Goal: Transaction & Acquisition: Book appointment/travel/reservation

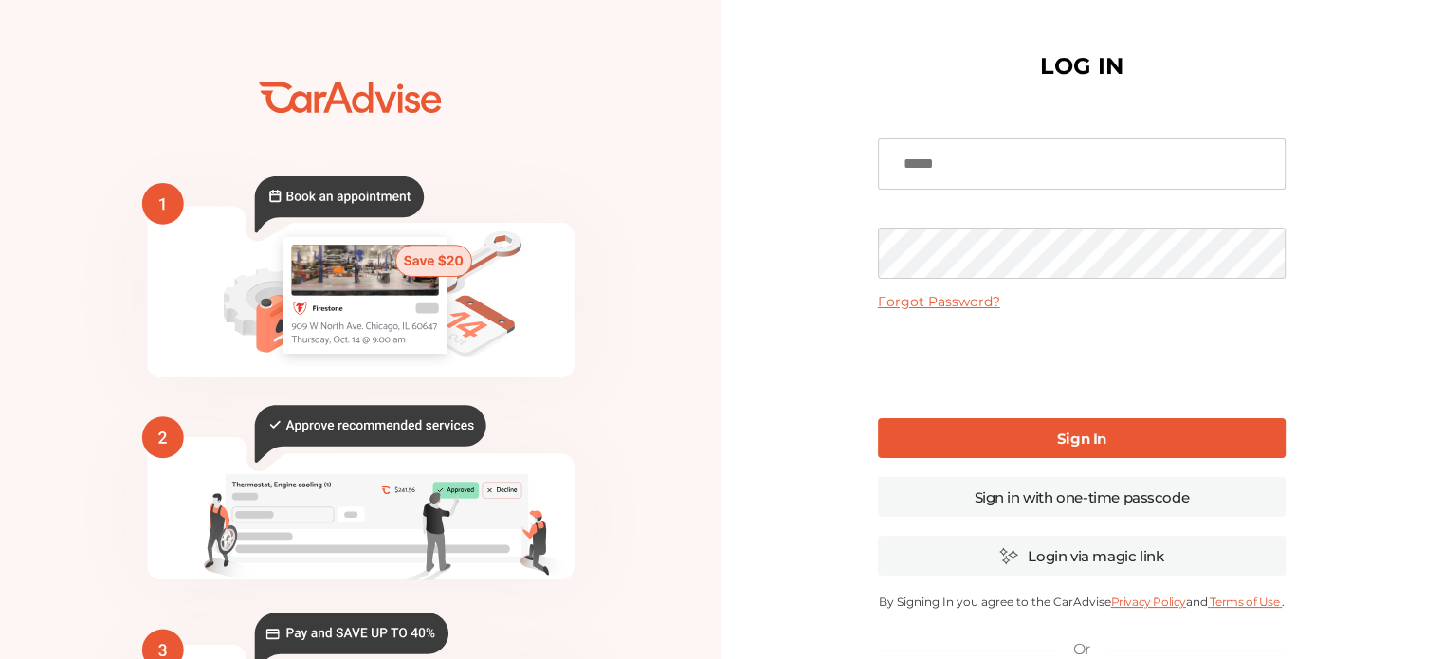
click at [991, 155] on input at bounding box center [1082, 163] width 408 height 51
click at [987, 173] on input at bounding box center [1082, 163] width 408 height 51
type input "**********"
click at [1054, 447] on link "Sign In" at bounding box center [1082, 438] width 408 height 40
click at [983, 169] on input at bounding box center [1082, 163] width 408 height 51
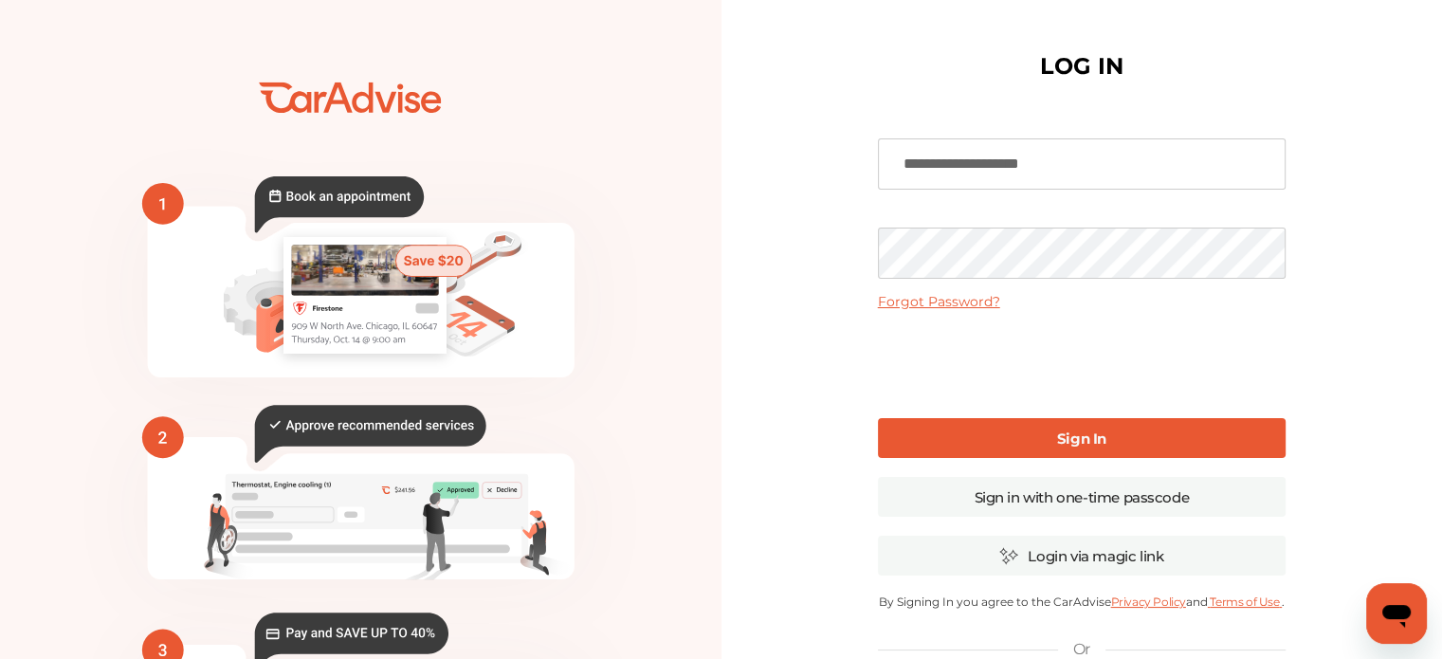
drag, startPoint x: 937, startPoint y: 170, endPoint x: 722, endPoint y: 130, distance: 218.9
click at [722, 130] on div "💰" at bounding box center [721, 462] width 1442 height 924
click at [1015, 443] on link "Sign In" at bounding box center [1082, 438] width 408 height 40
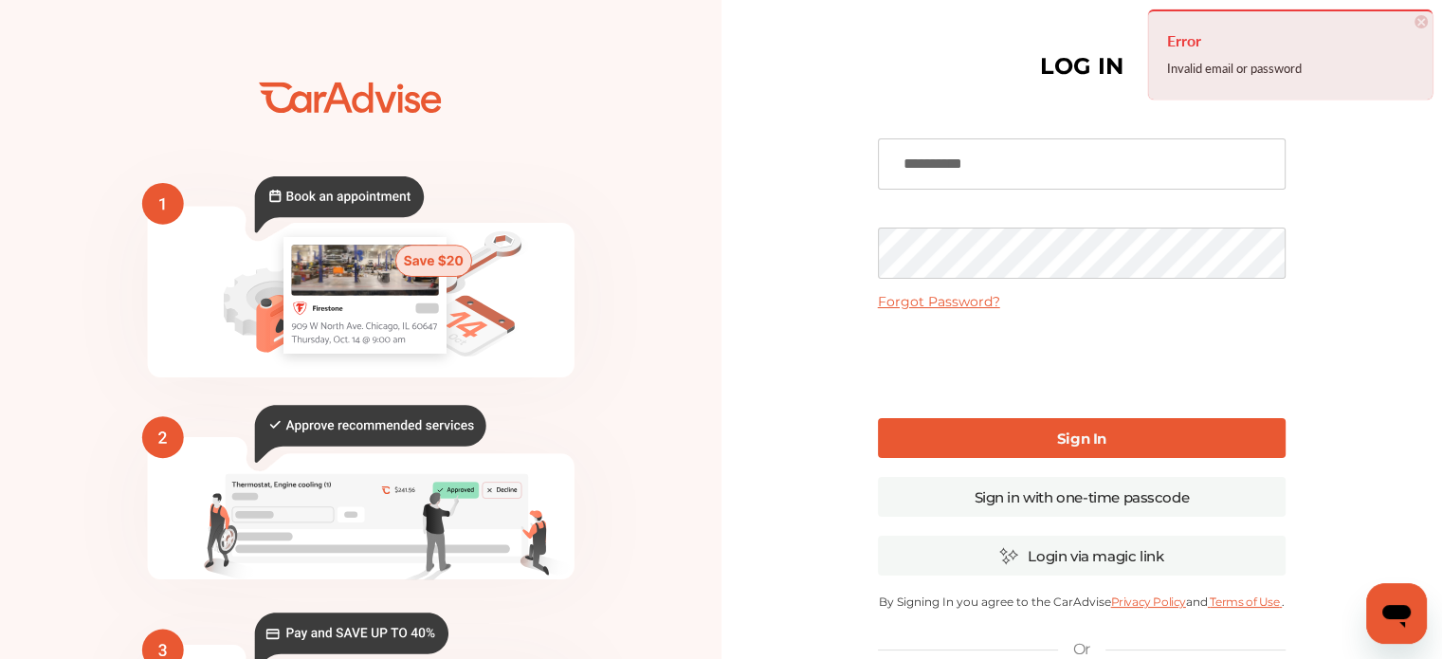
click at [1058, 158] on input "**********" at bounding box center [1082, 163] width 408 height 51
type input "**********"
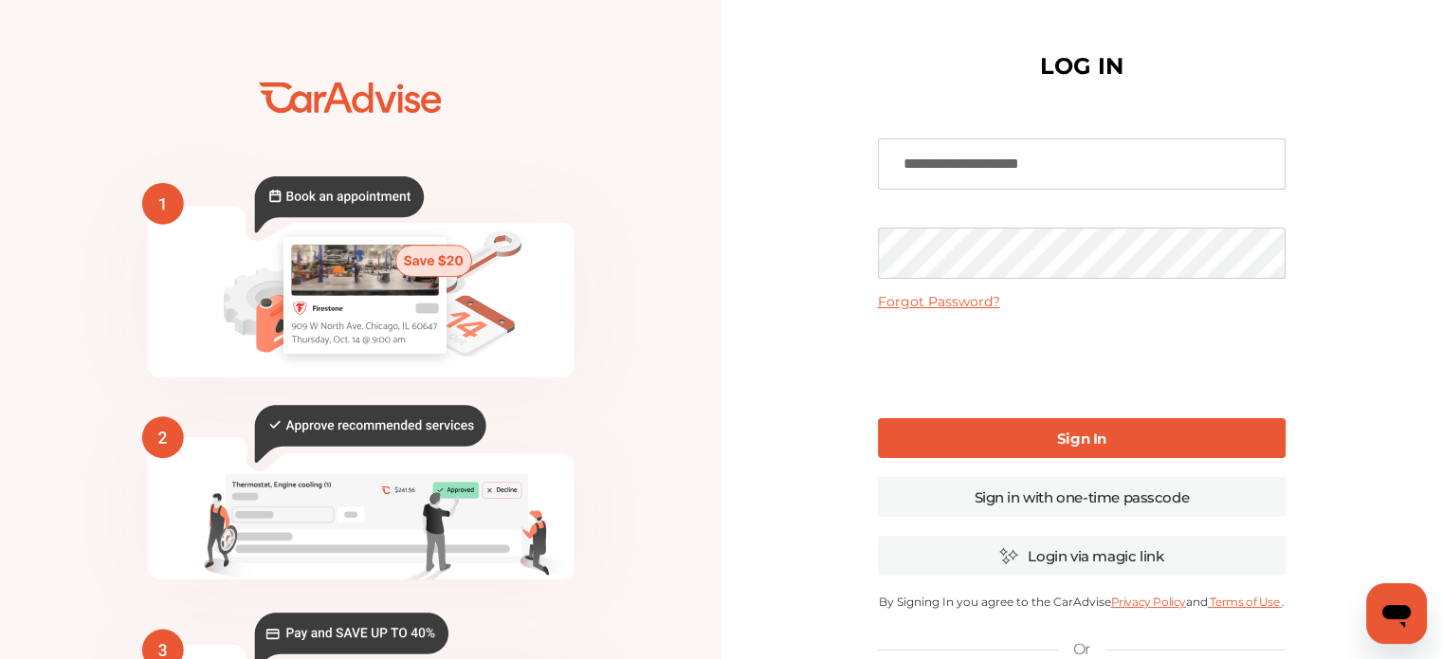
click at [1041, 436] on link "Sign In" at bounding box center [1082, 438] width 408 height 40
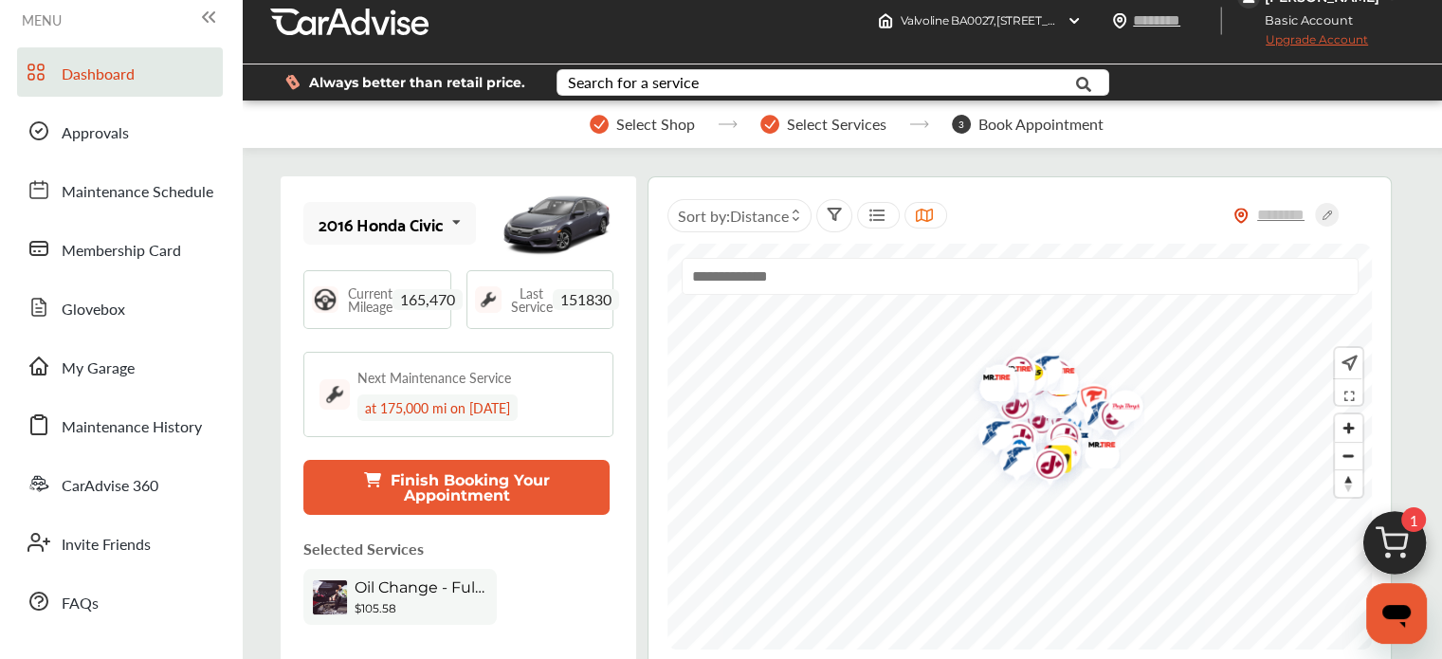
scroll to position [23, 0]
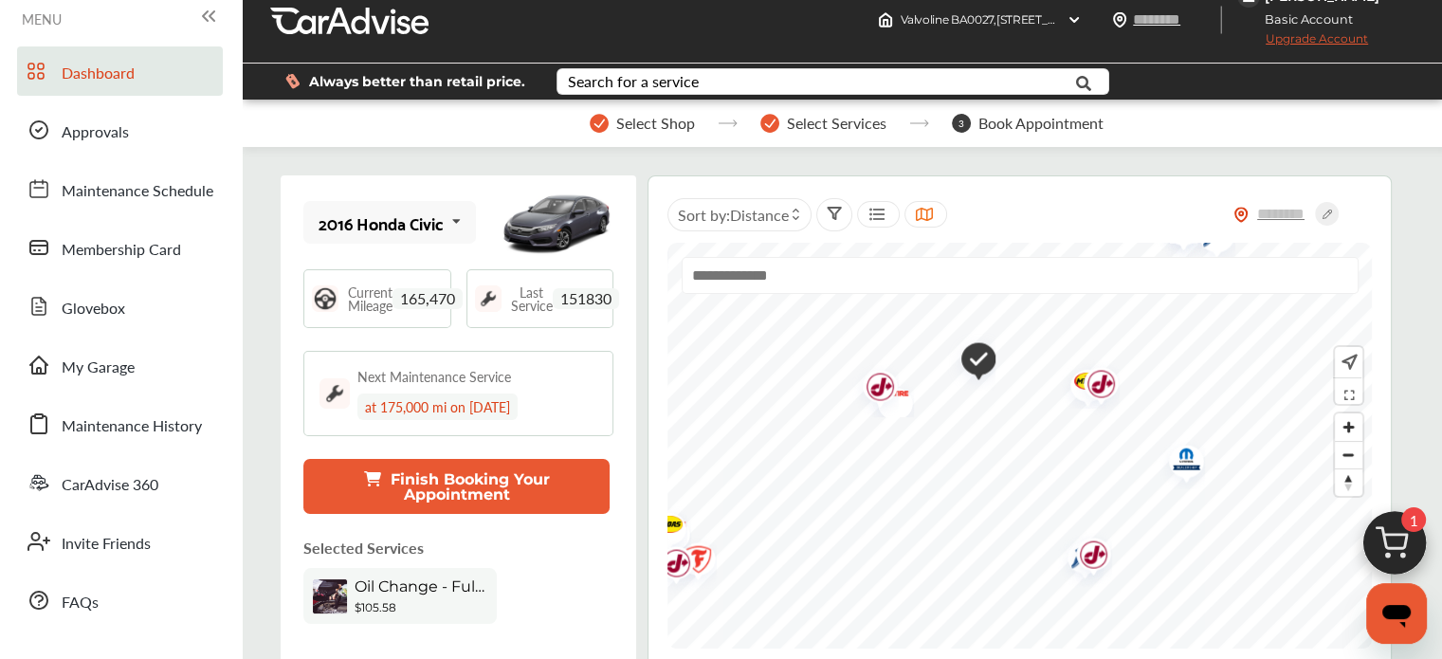
click at [971, 352] on img "Map marker" at bounding box center [971, 362] width 48 height 58
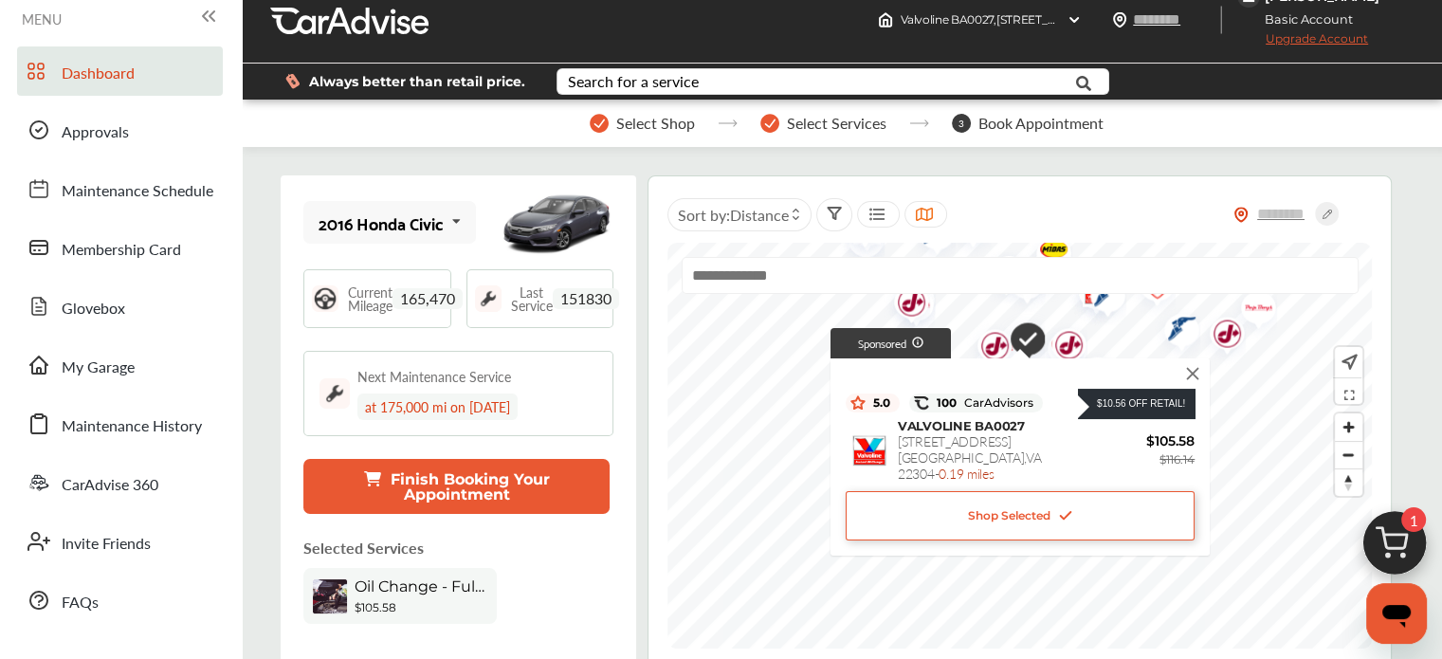
click at [1398, 559] on img at bounding box center [1394, 548] width 91 height 91
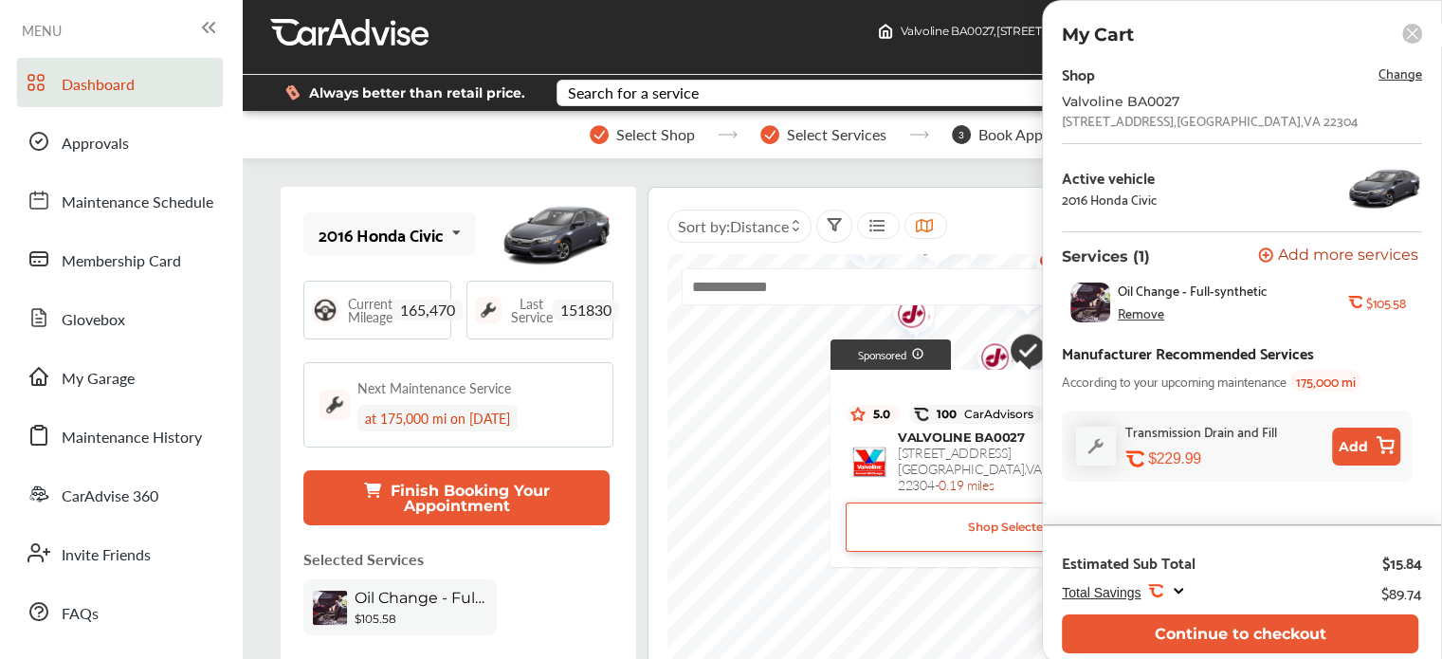
scroll to position [10, 0]
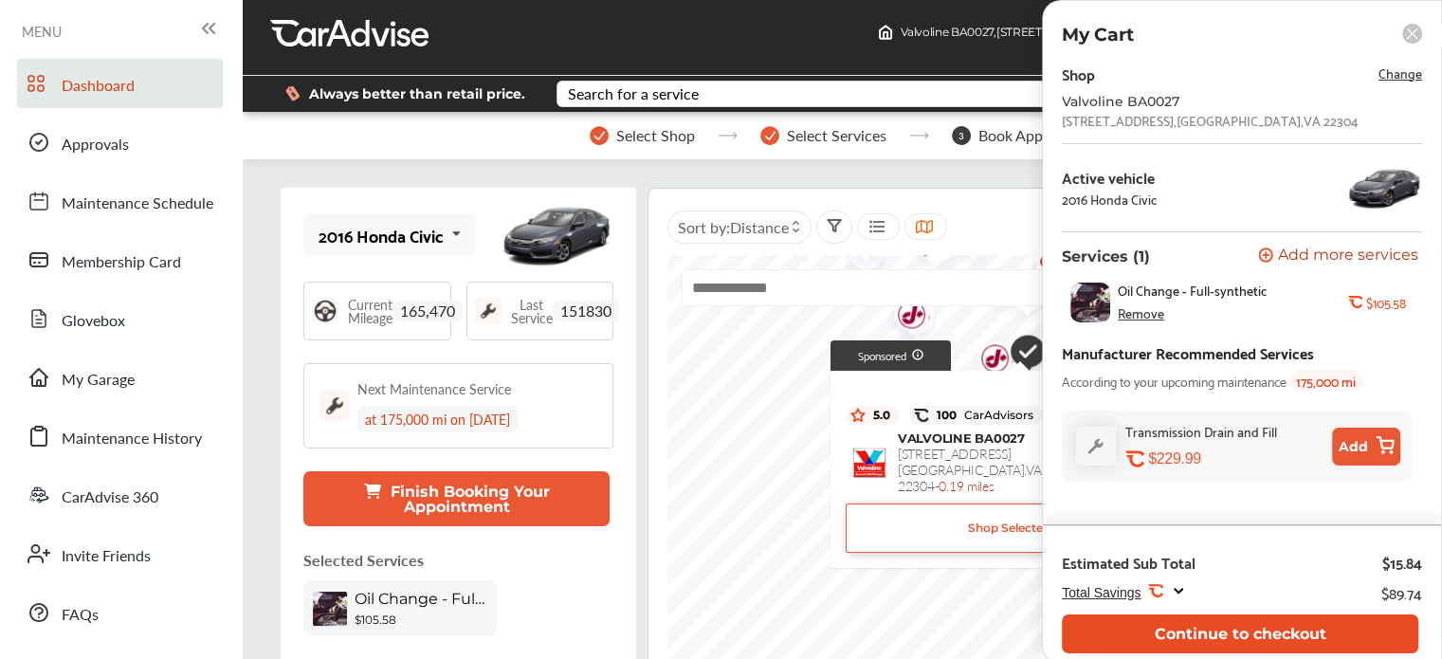
click at [1267, 632] on button "Continue to checkout" at bounding box center [1240, 633] width 357 height 39
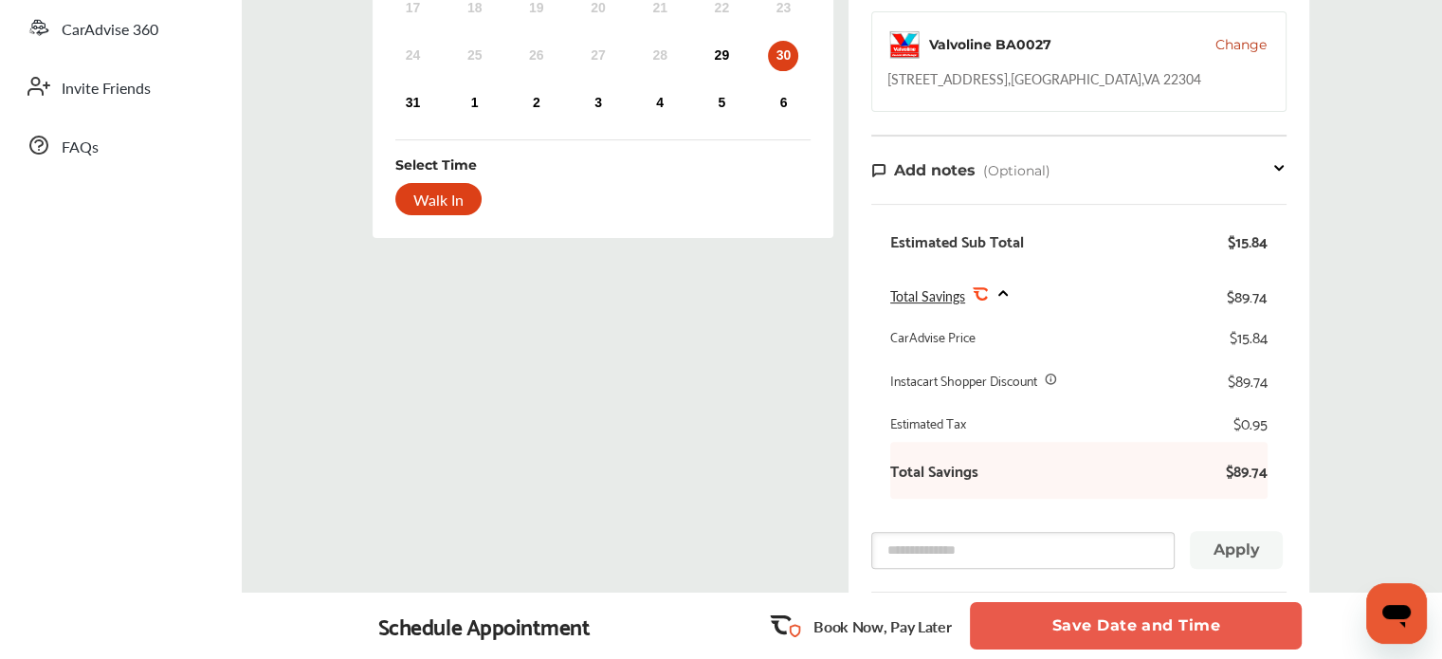
scroll to position [480, 0]
click at [1048, 382] on div at bounding box center [1051, 378] width 13 height 18
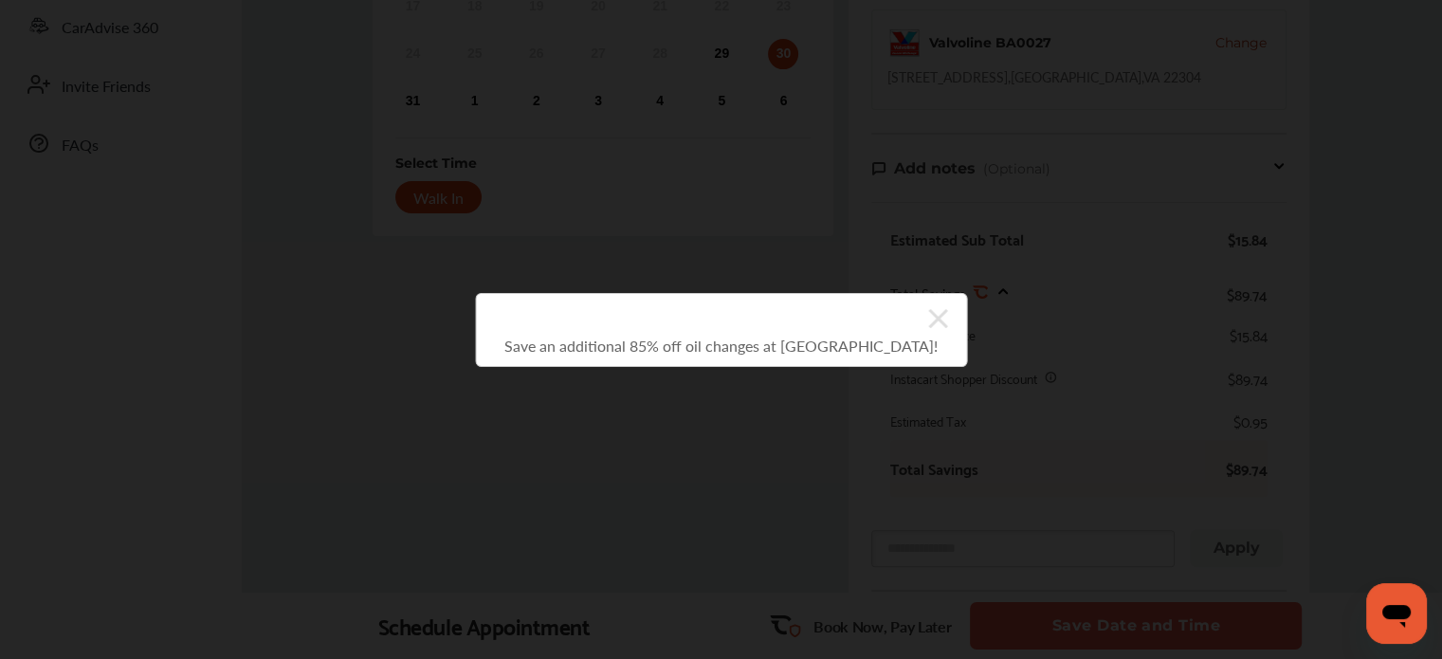
click at [930, 320] on icon at bounding box center [937, 318] width 19 height 19
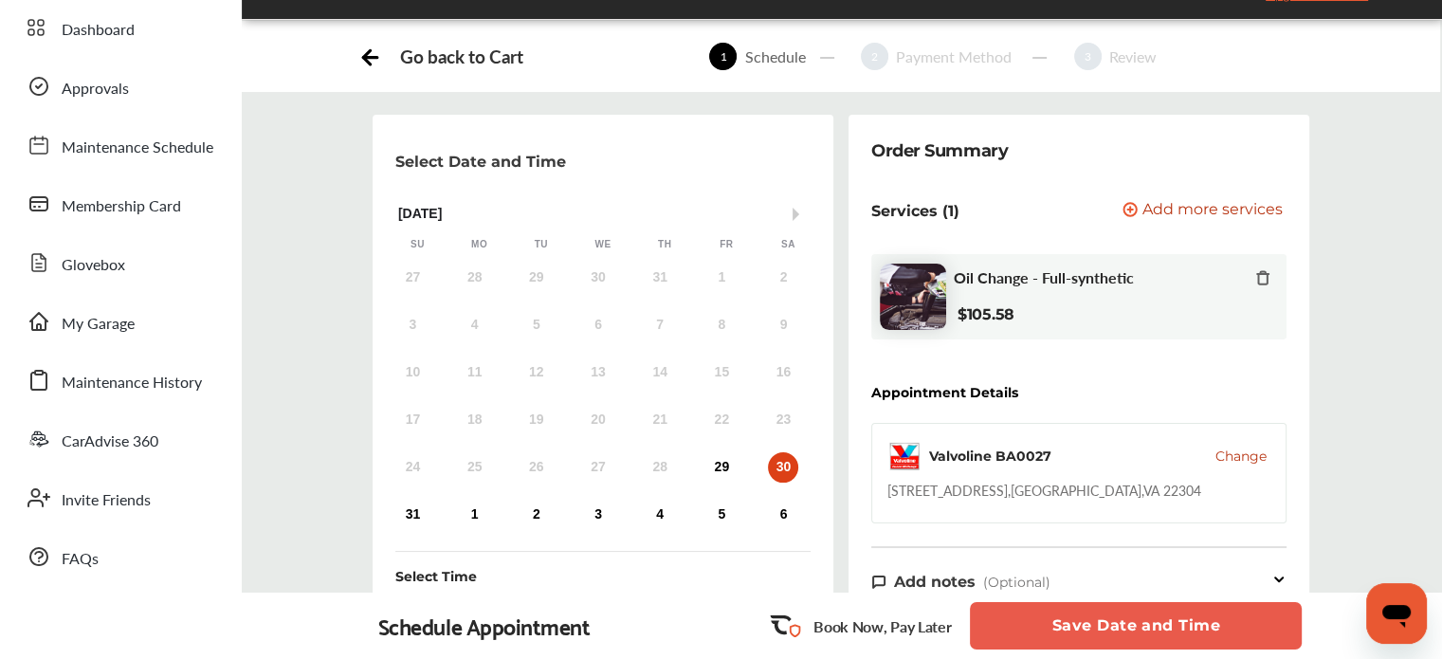
scroll to position [64, 0]
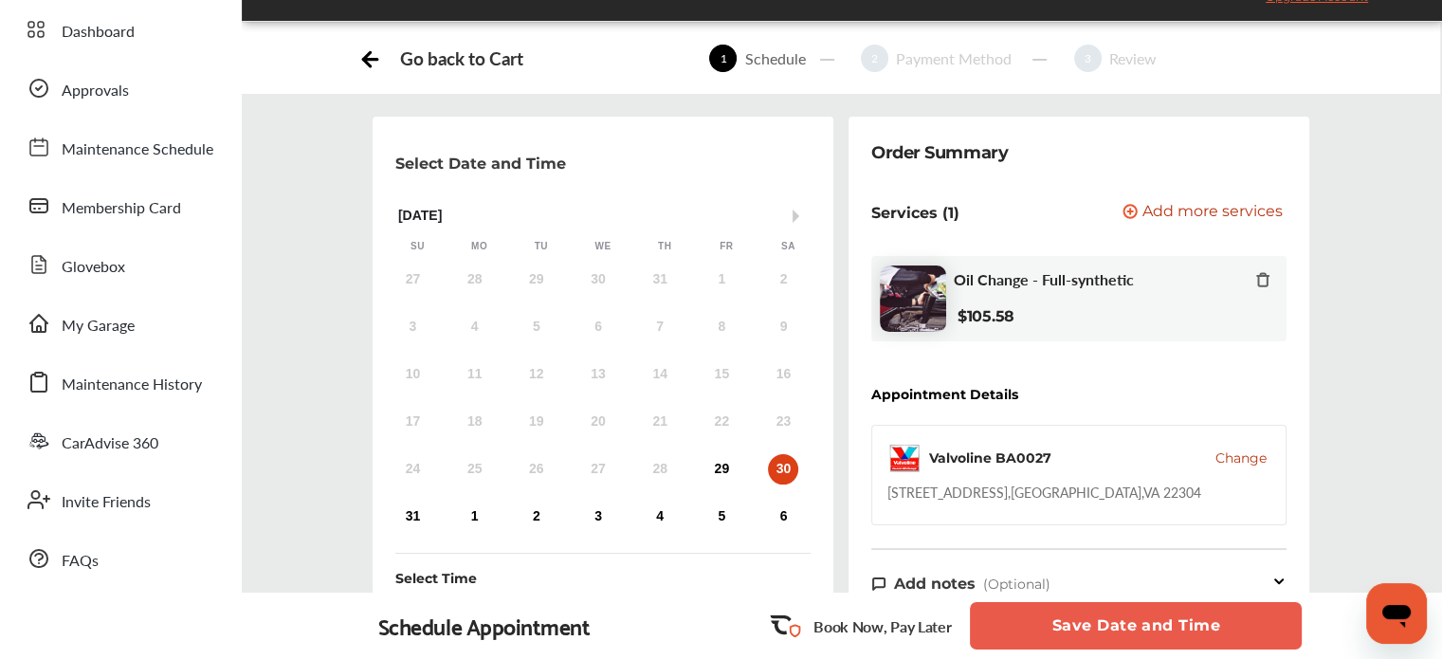
click at [738, 461] on div "24 25 26 27 28 29 30" at bounding box center [598, 469] width 432 height 38
click at [721, 467] on div "29" at bounding box center [721, 469] width 30 height 30
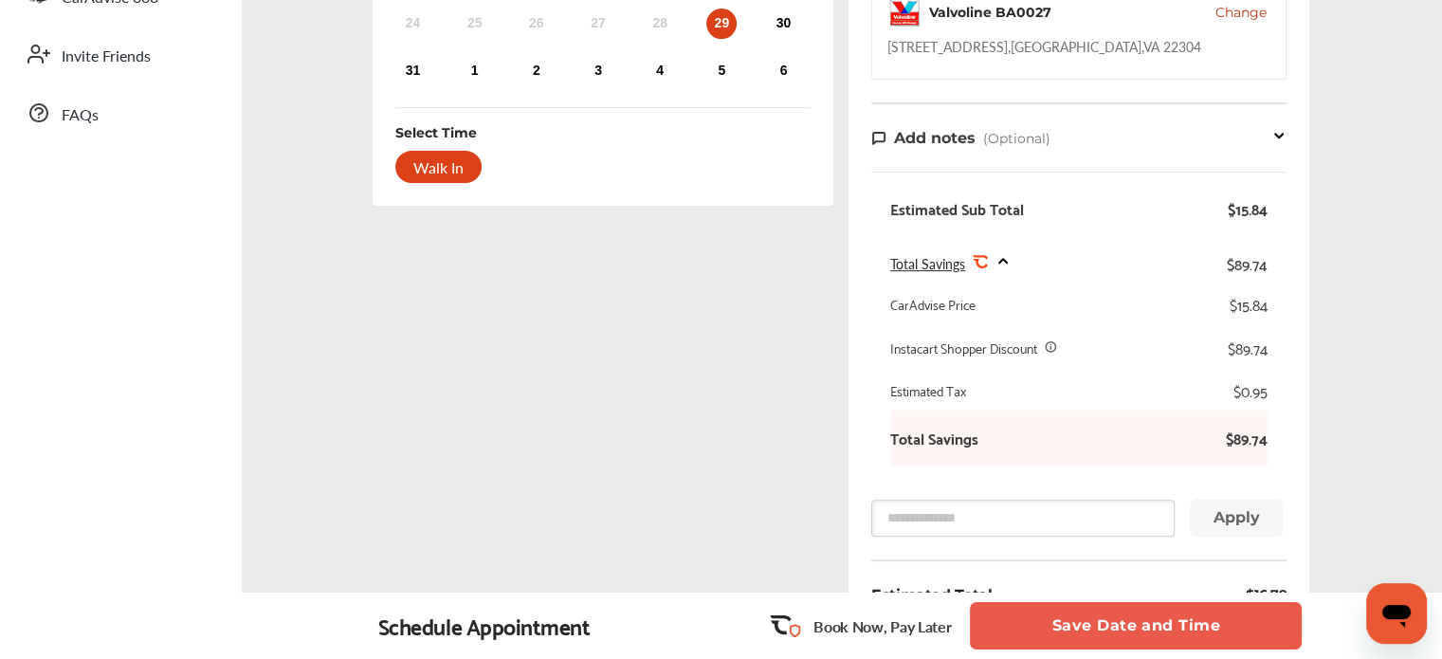
scroll to position [511, 0]
click at [1048, 344] on icon at bounding box center [1051, 344] width 13 height 13
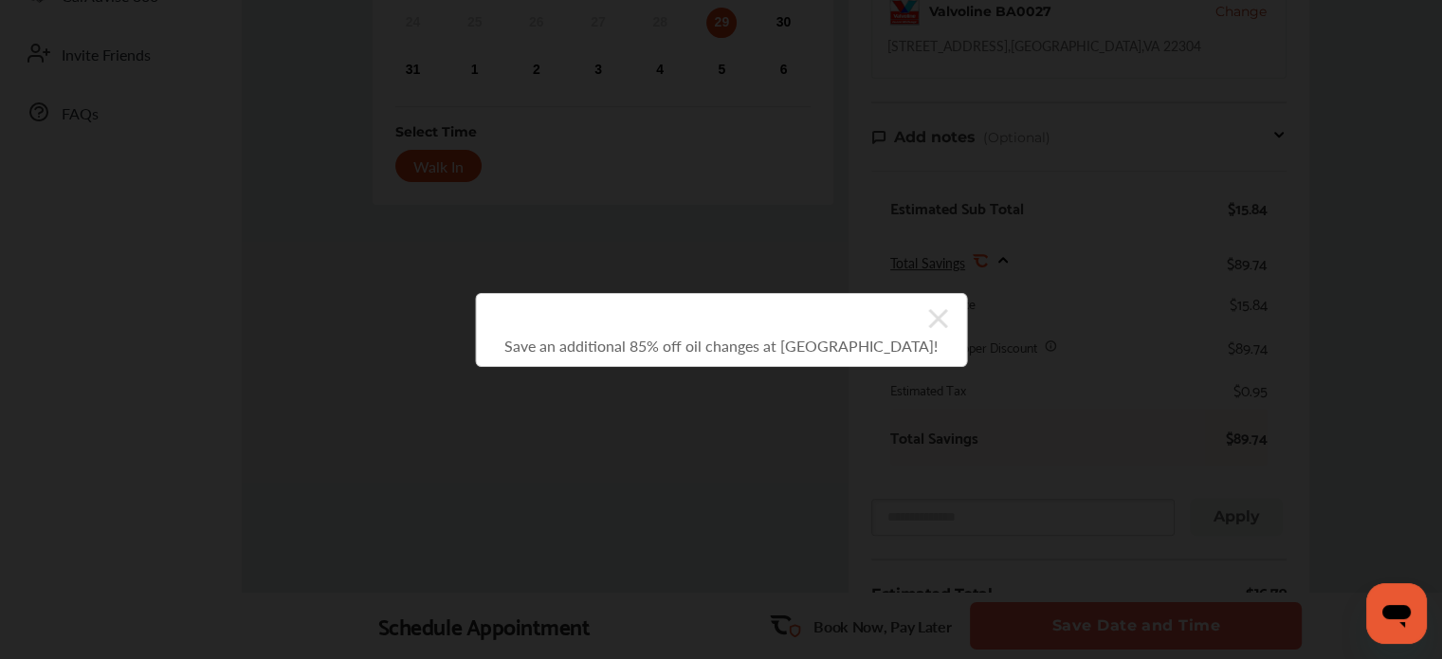
click at [930, 314] on icon at bounding box center [937, 318] width 19 height 30
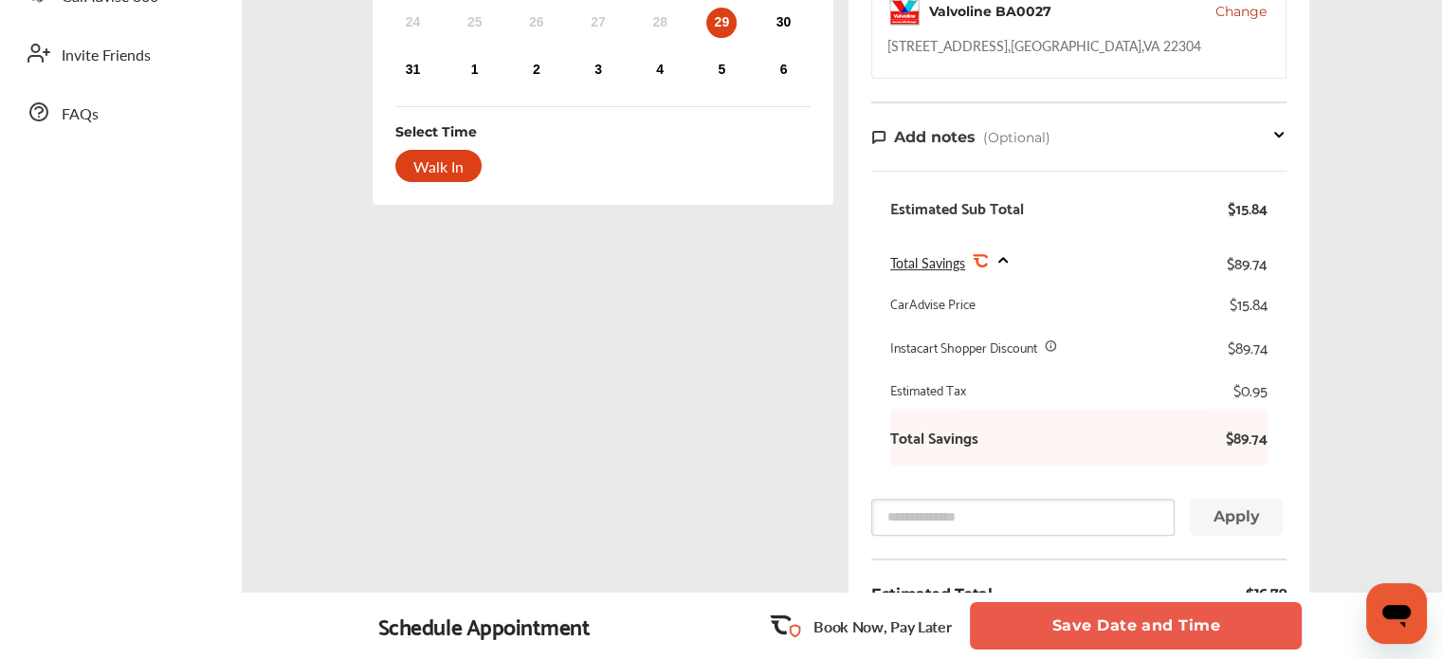
click at [1052, 341] on icon at bounding box center [1050, 345] width 9 height 9
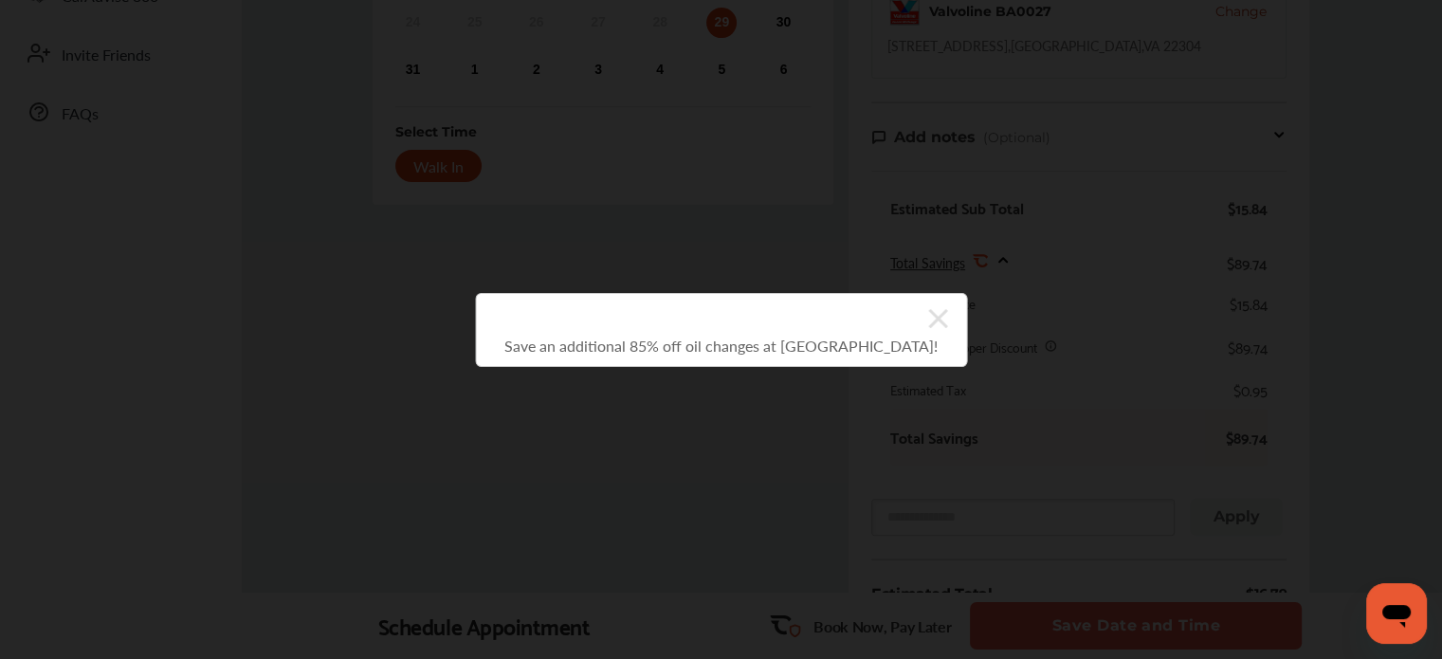
click at [928, 316] on icon at bounding box center [937, 318] width 19 height 19
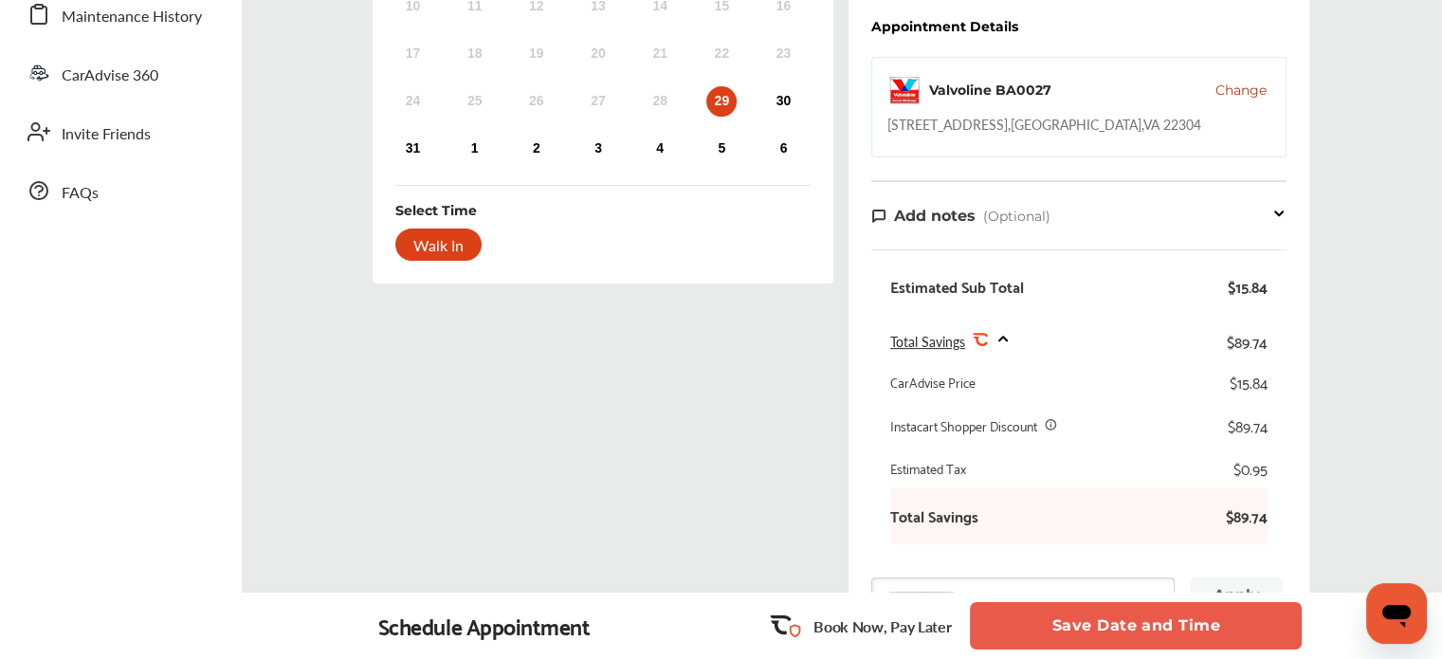
scroll to position [435, 0]
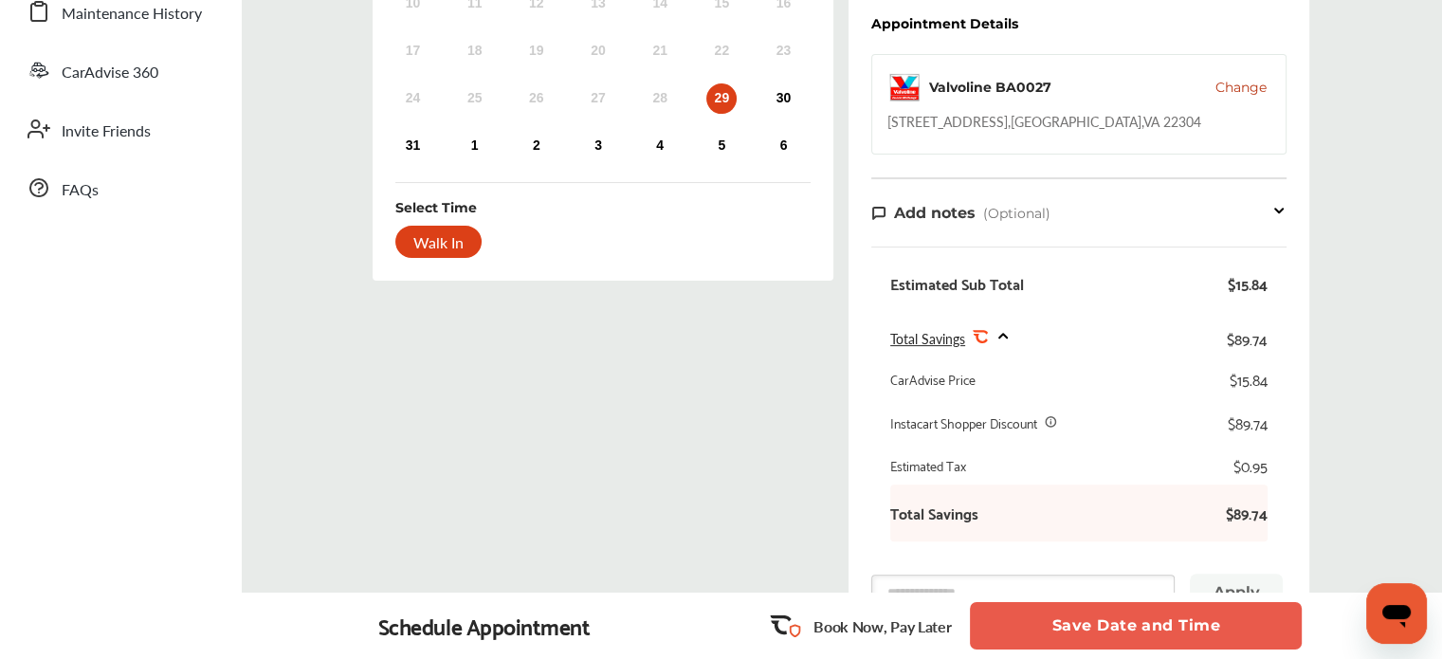
click at [1100, 635] on button "Save Date and Time" at bounding box center [1136, 625] width 332 height 47
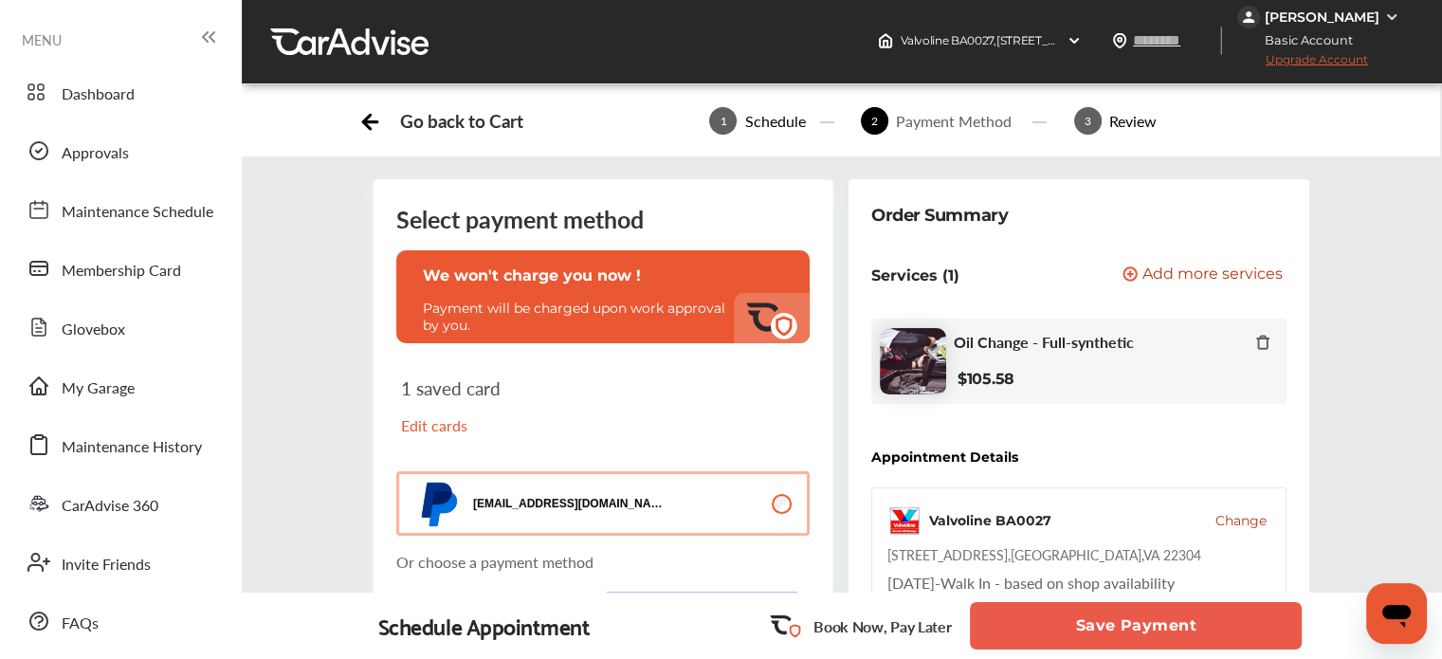
scroll to position [125, 0]
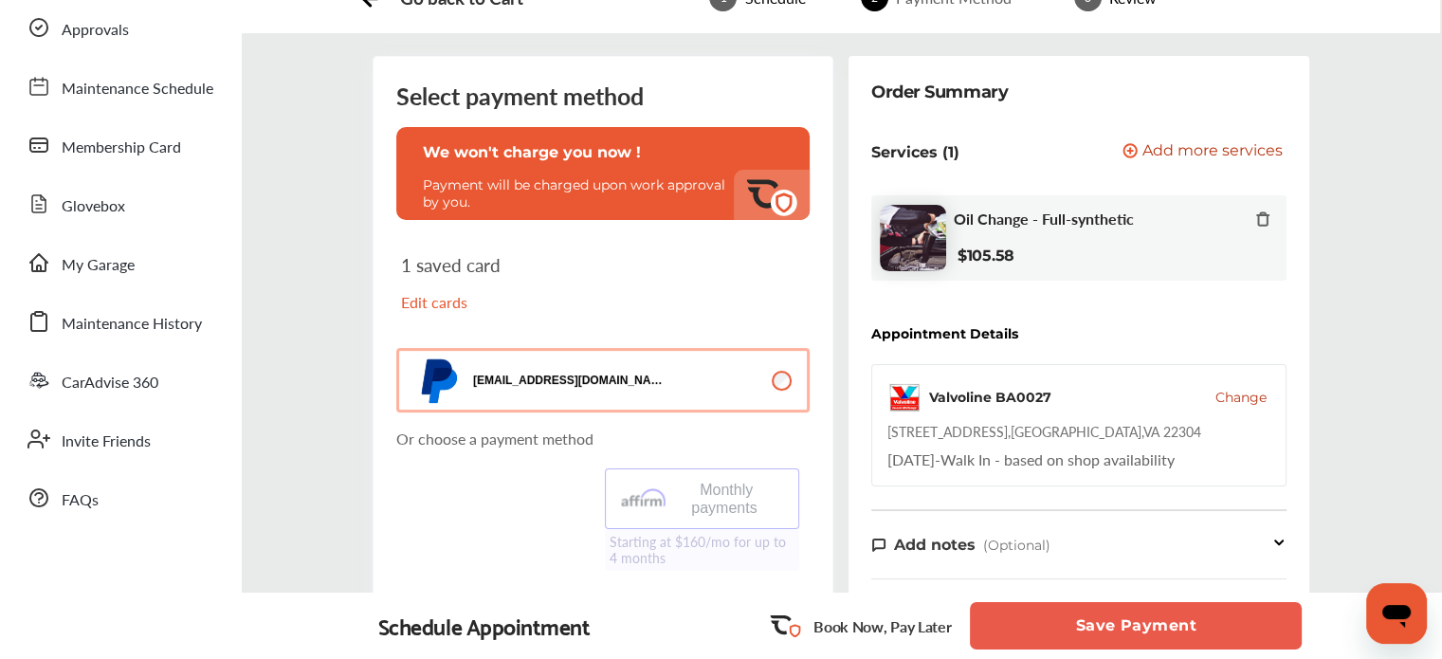
click at [722, 382] on button "[EMAIL_ADDRESS][DOMAIN_NAME]" at bounding box center [602, 380] width 413 height 64
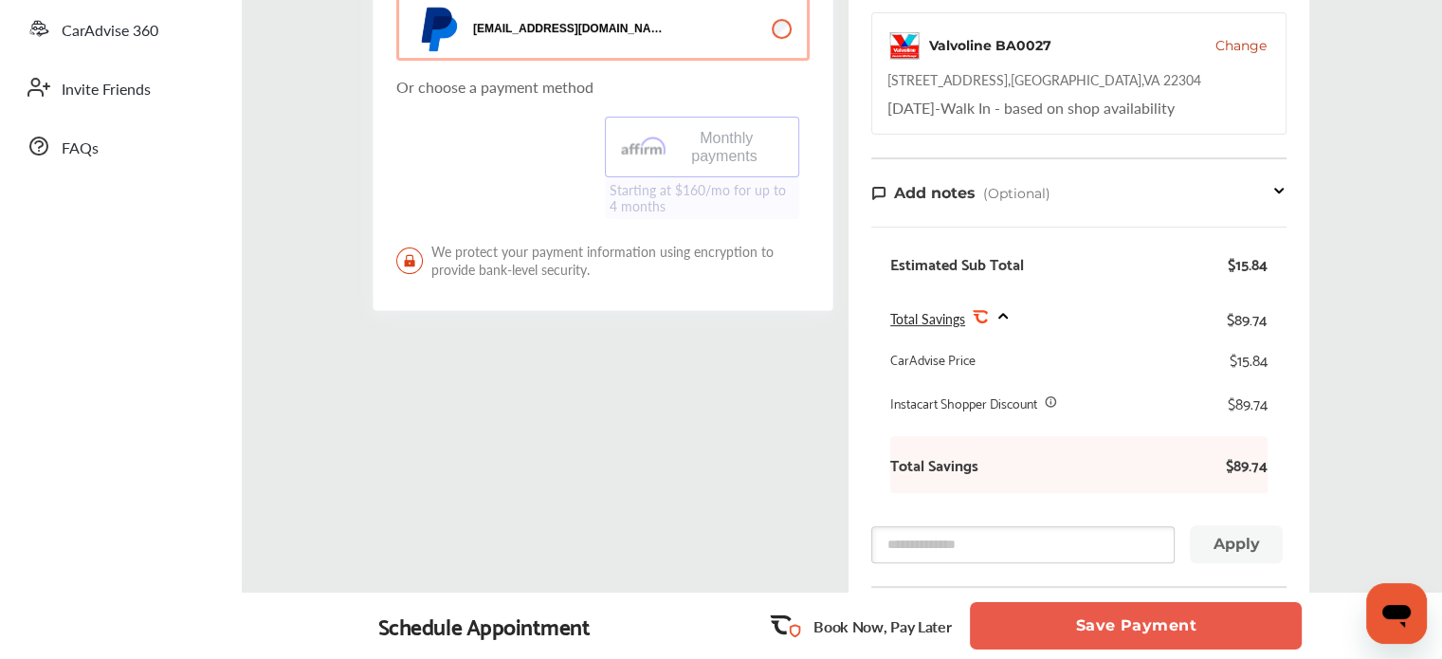
scroll to position [523, 0]
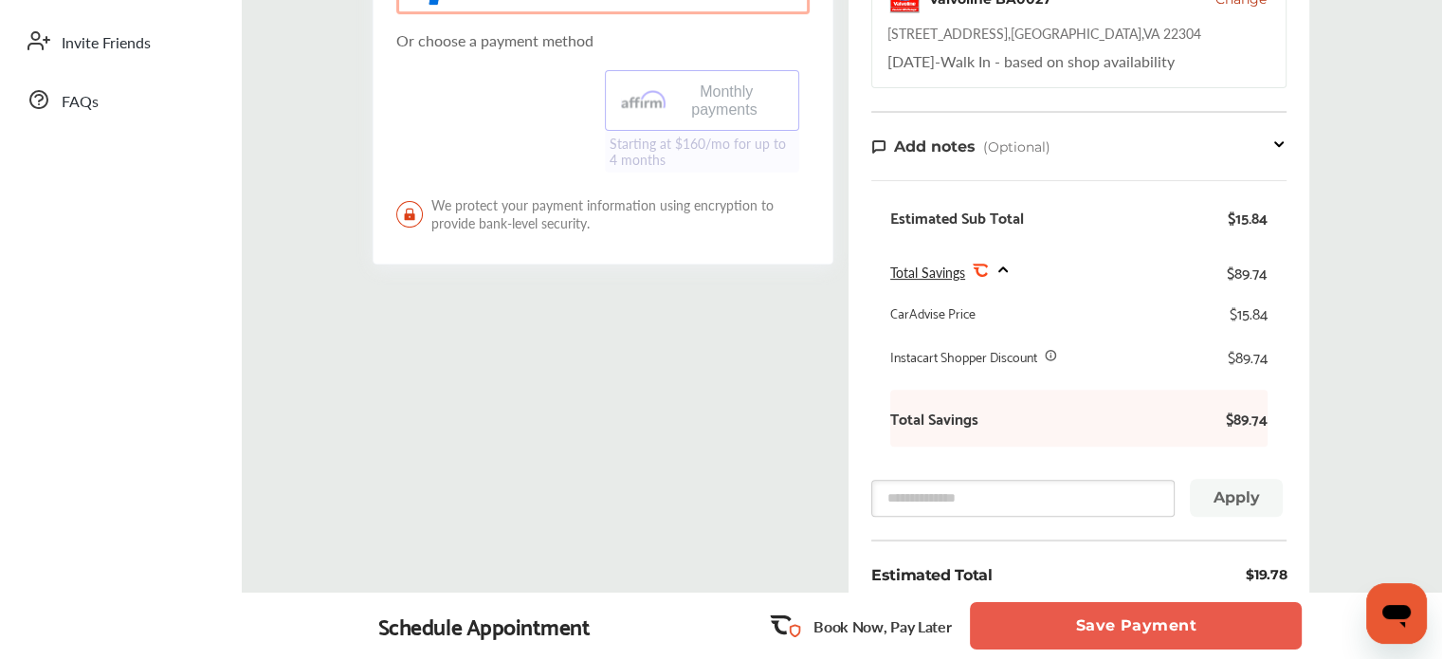
click at [1202, 622] on button "Save Payment" at bounding box center [1136, 625] width 332 height 47
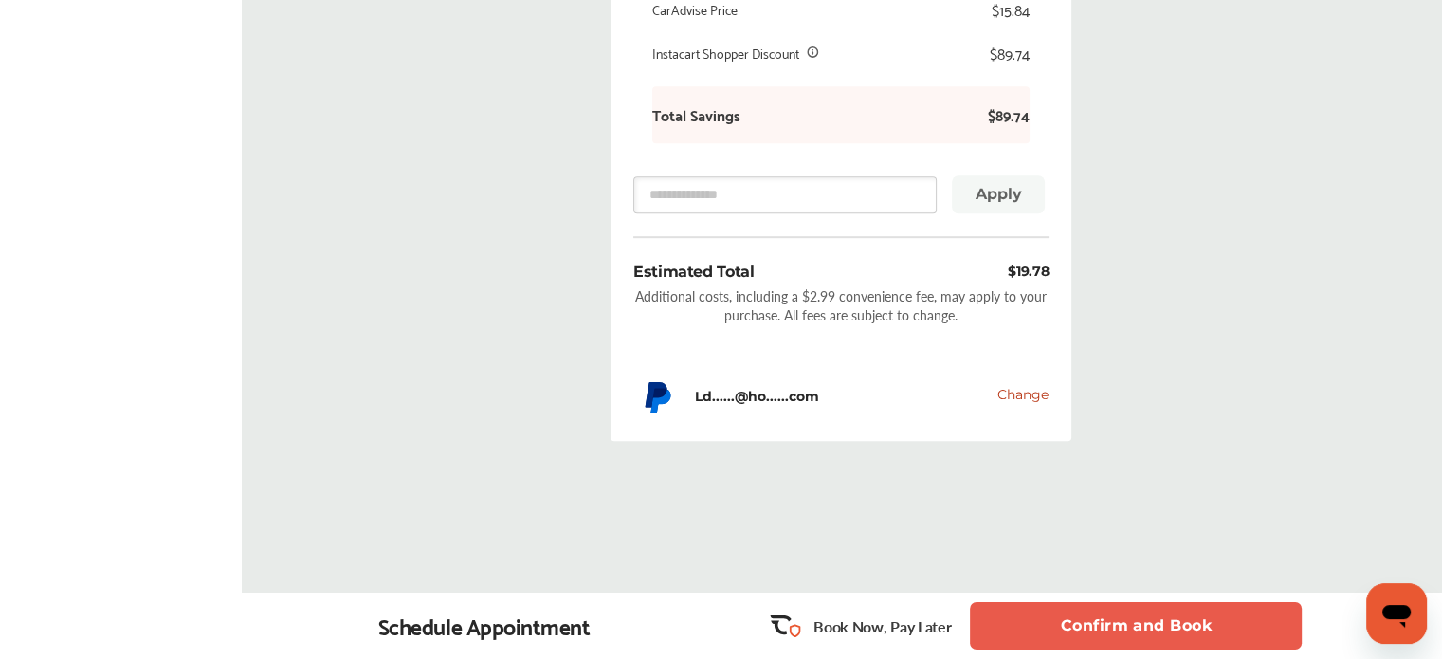
scroll to position [974, 0]
click at [1147, 617] on button "Confirm and Book" at bounding box center [1136, 625] width 332 height 47
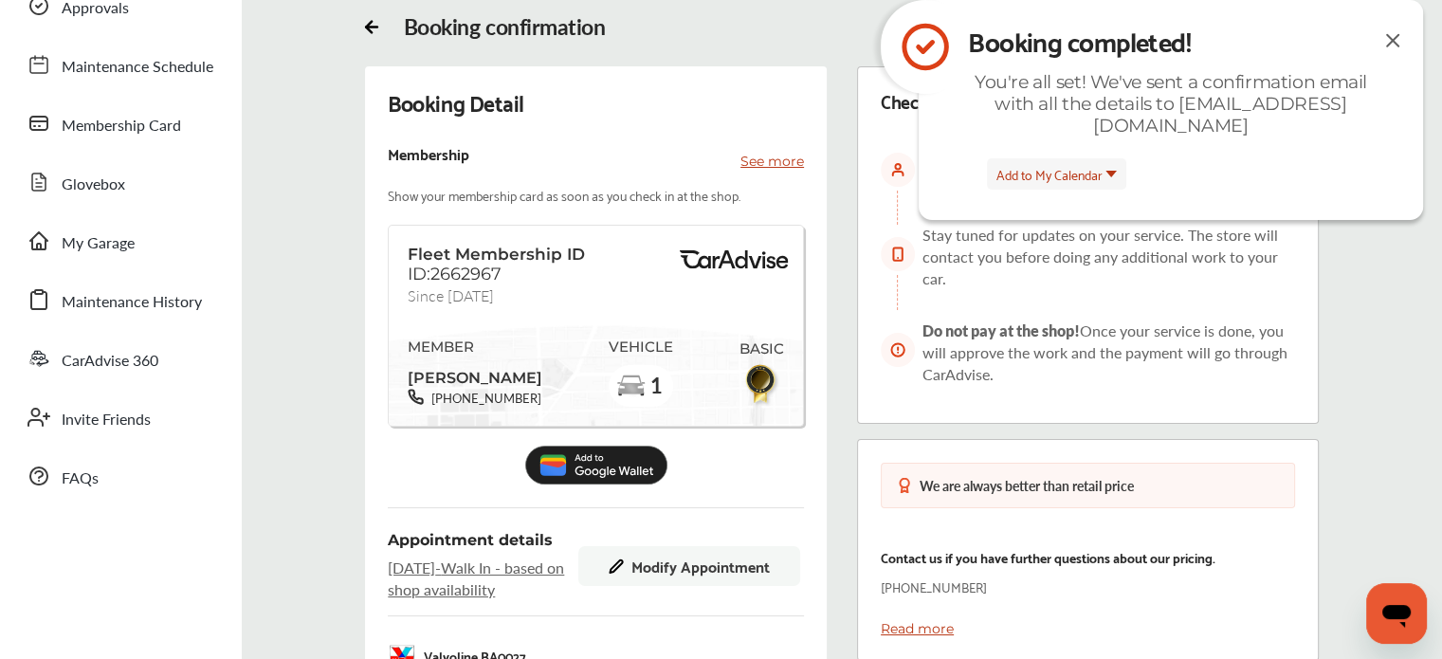
scroll to position [137, 0]
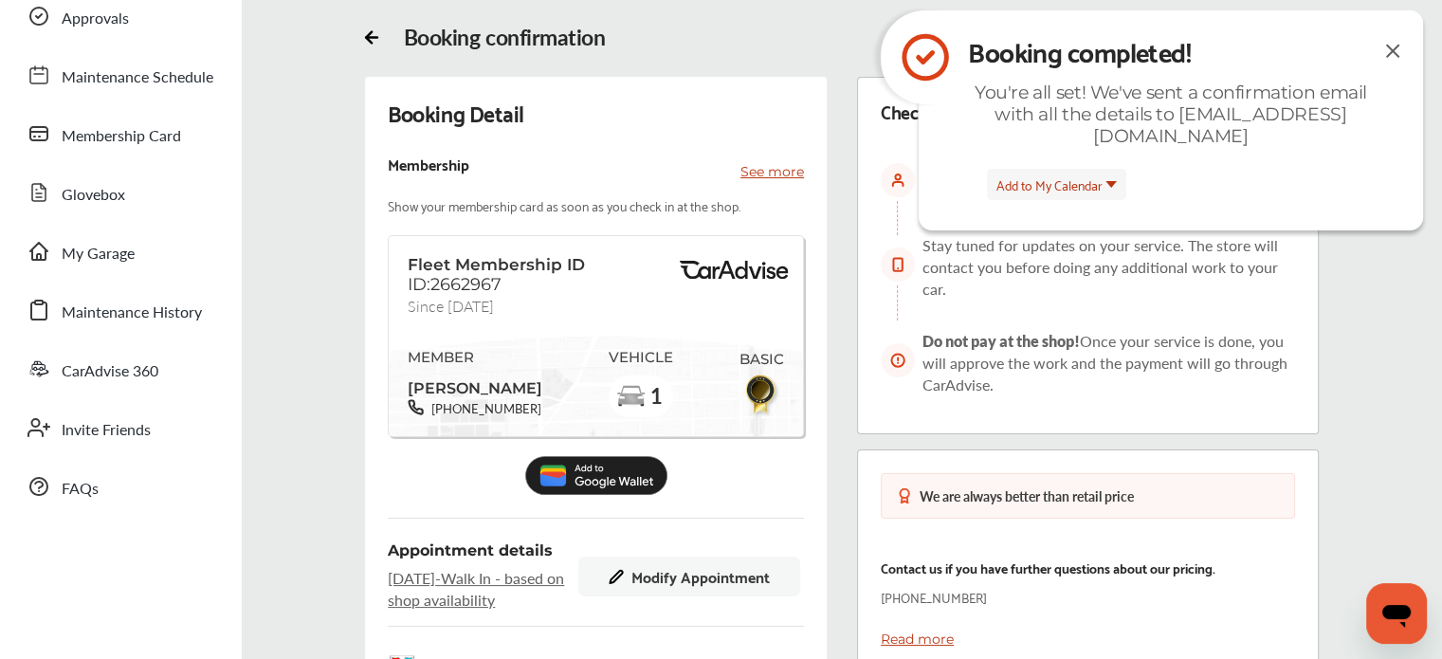
click at [1393, 50] on img at bounding box center [1392, 51] width 23 height 24
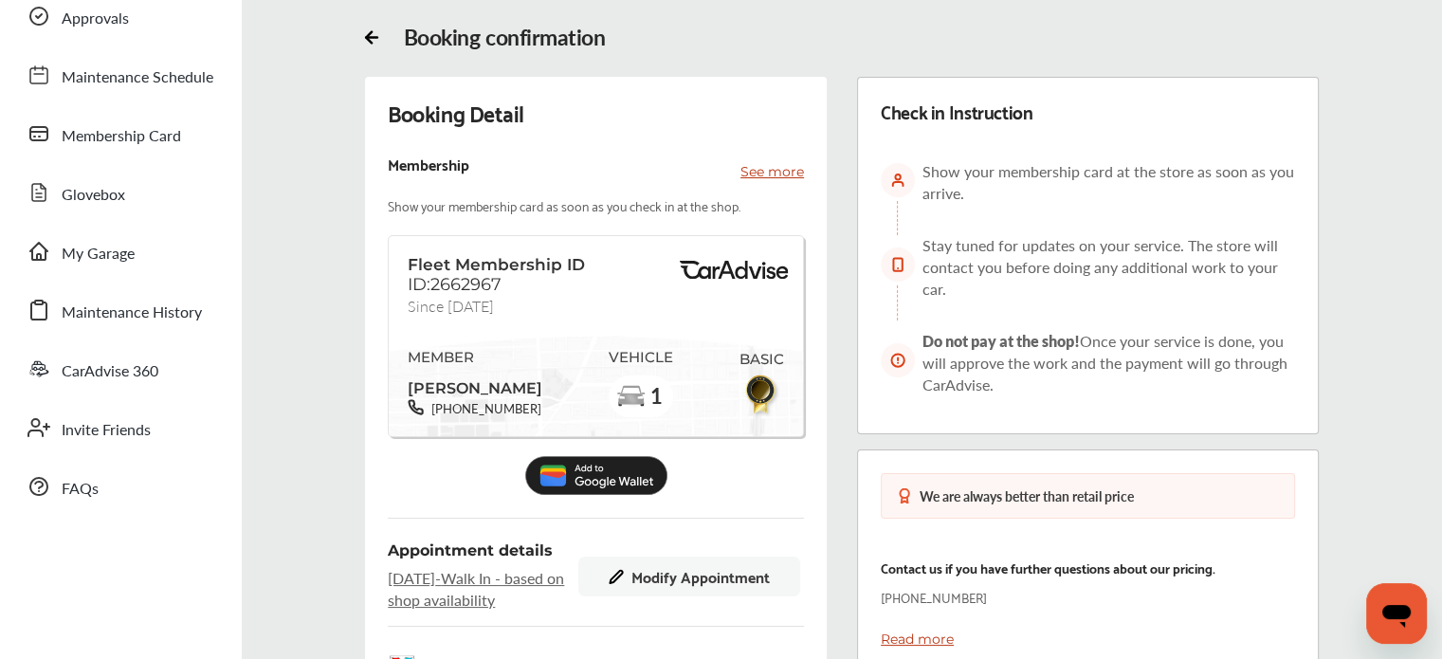
click at [787, 165] on p "See more" at bounding box center [773, 171] width 64 height 19
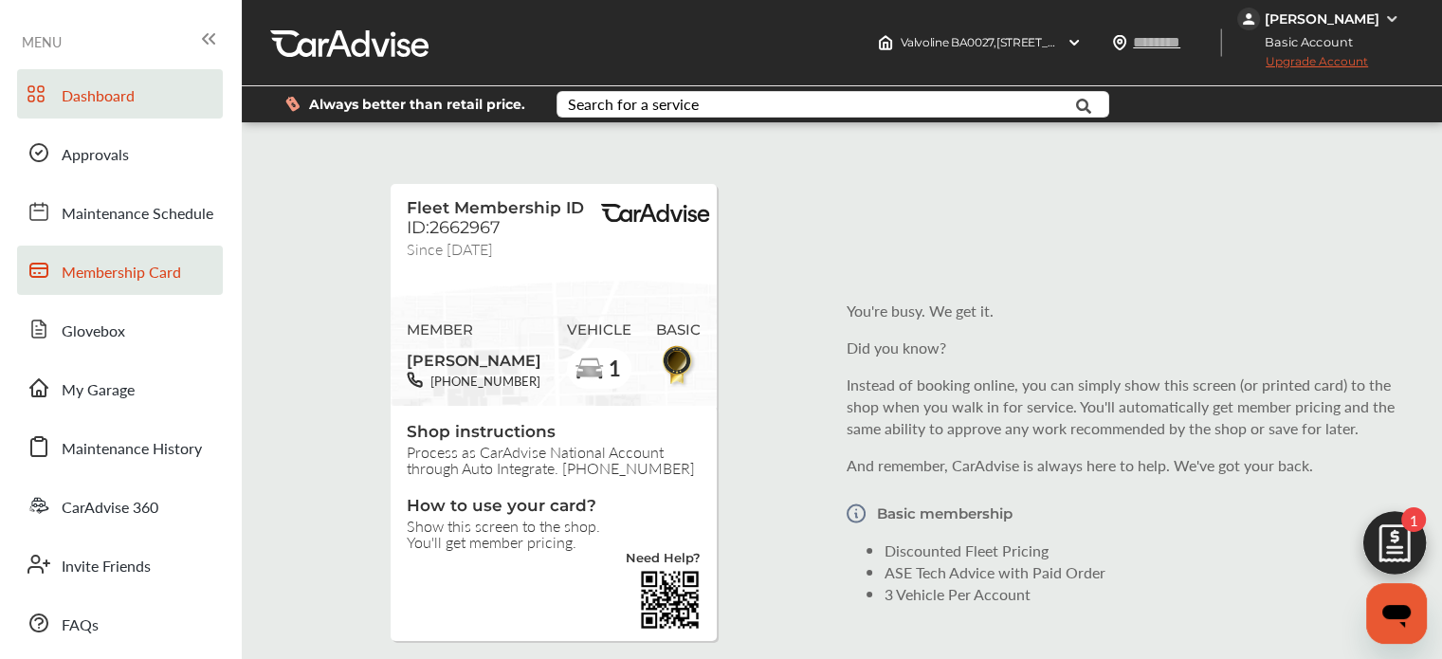
click at [121, 101] on span "Dashboard" at bounding box center [98, 96] width 73 height 25
click at [84, 86] on span "Dashboard" at bounding box center [98, 96] width 73 height 25
click at [115, 92] on span "Dashboard" at bounding box center [98, 96] width 73 height 25
click at [1290, 16] on div "[PERSON_NAME]" at bounding box center [1322, 18] width 115 height 17
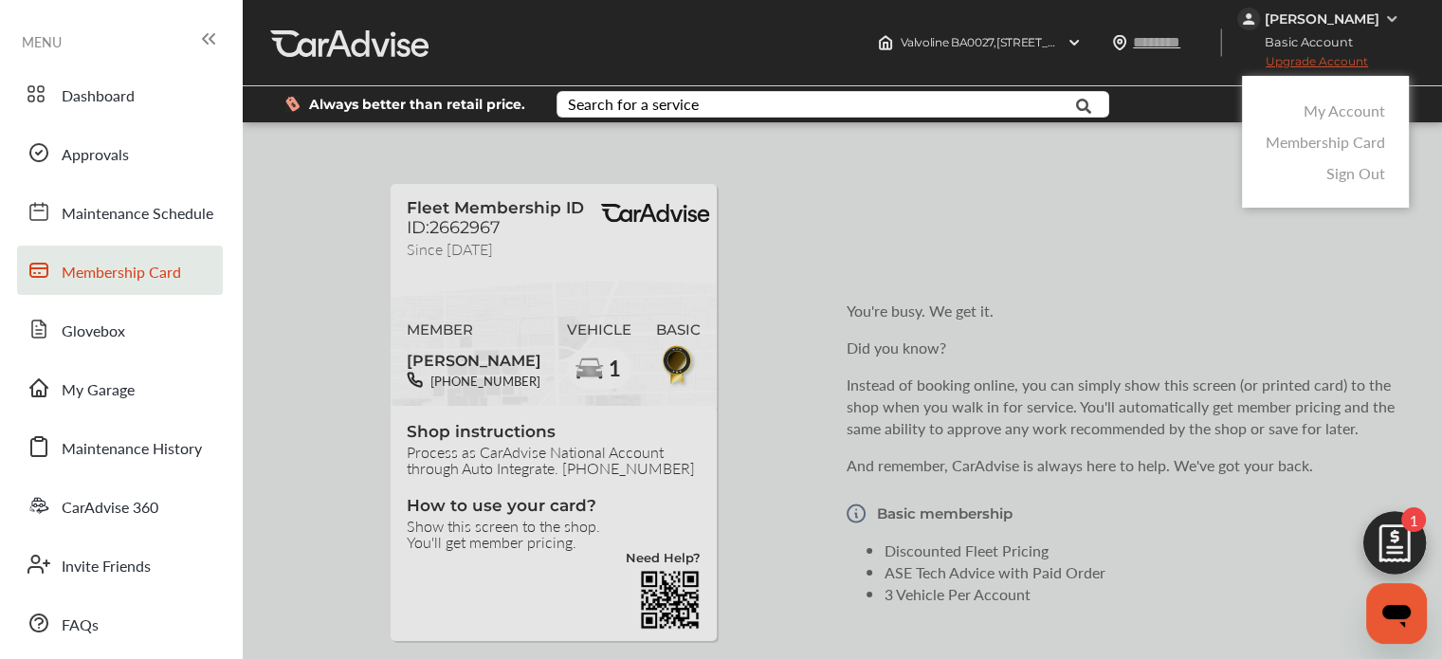
click at [1317, 119] on link "My Account" at bounding box center [1345, 111] width 82 height 22
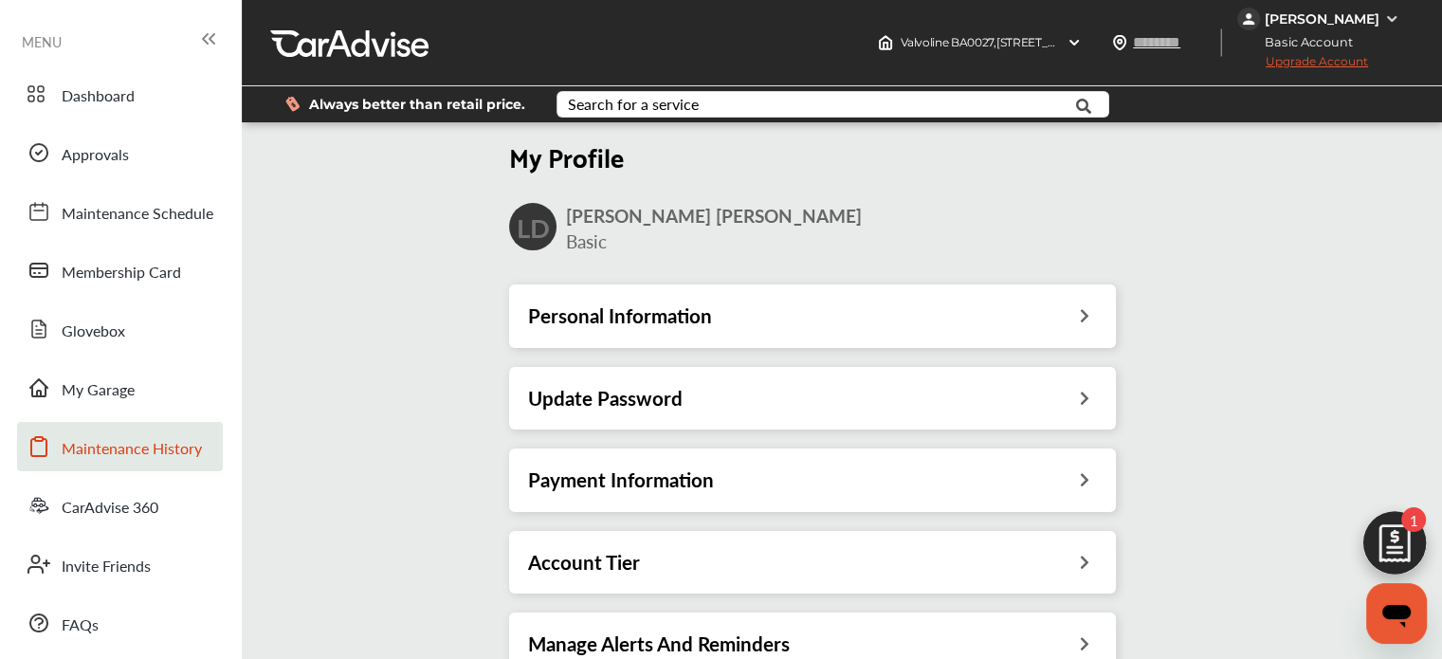
click at [133, 440] on span "Maintenance History" at bounding box center [132, 449] width 140 height 25
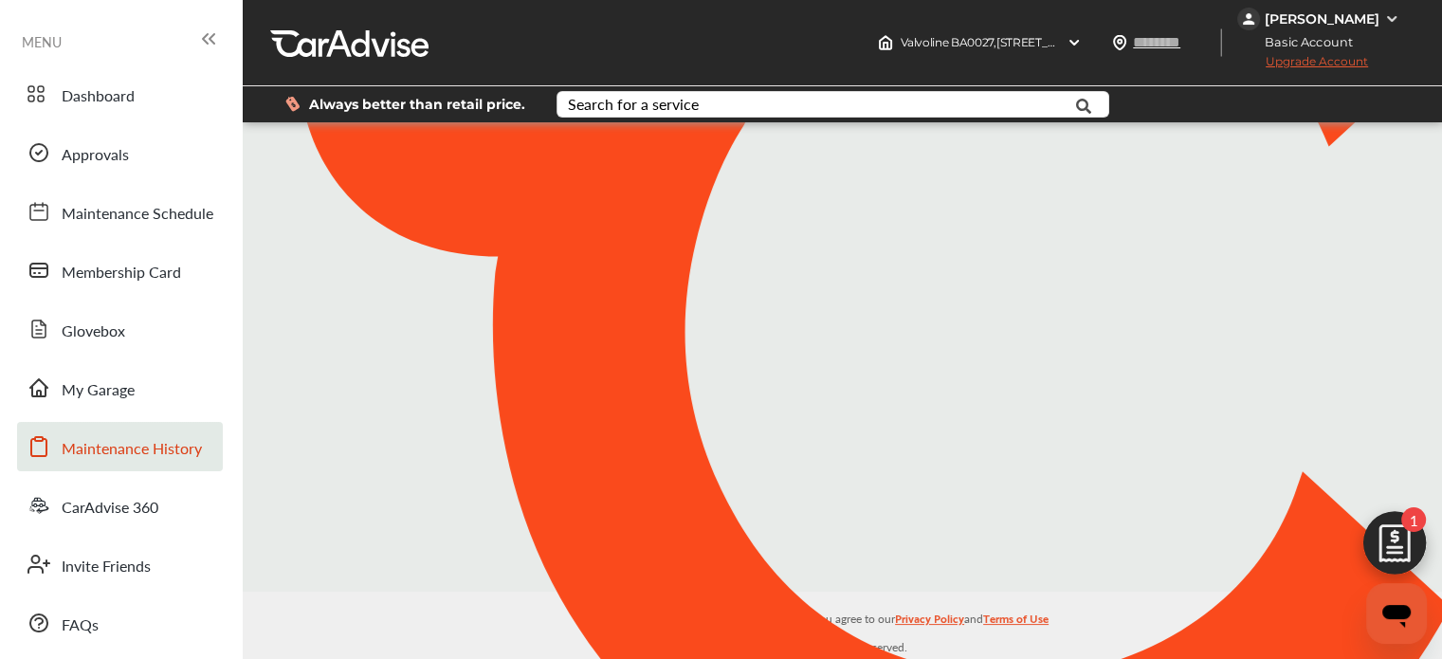
click at [133, 453] on span "Maintenance History" at bounding box center [132, 449] width 140 height 25
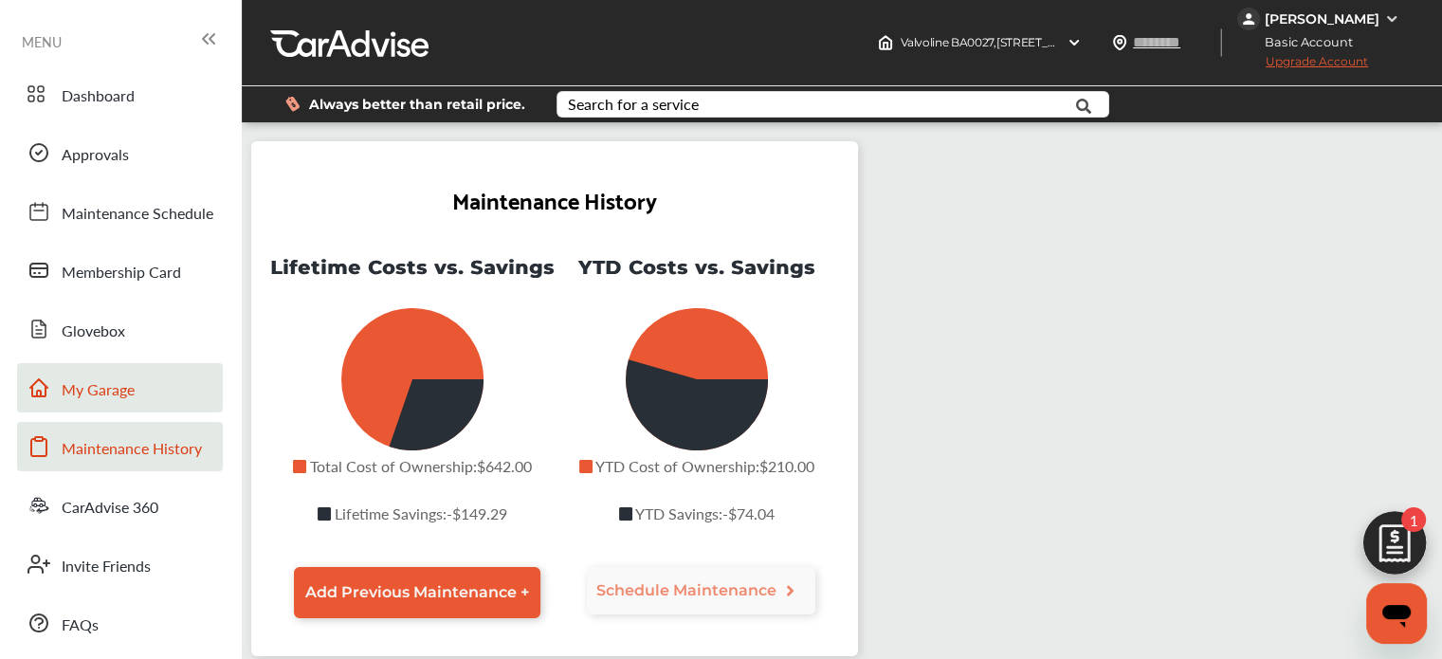
click at [113, 385] on span "My Garage" at bounding box center [98, 390] width 73 height 25
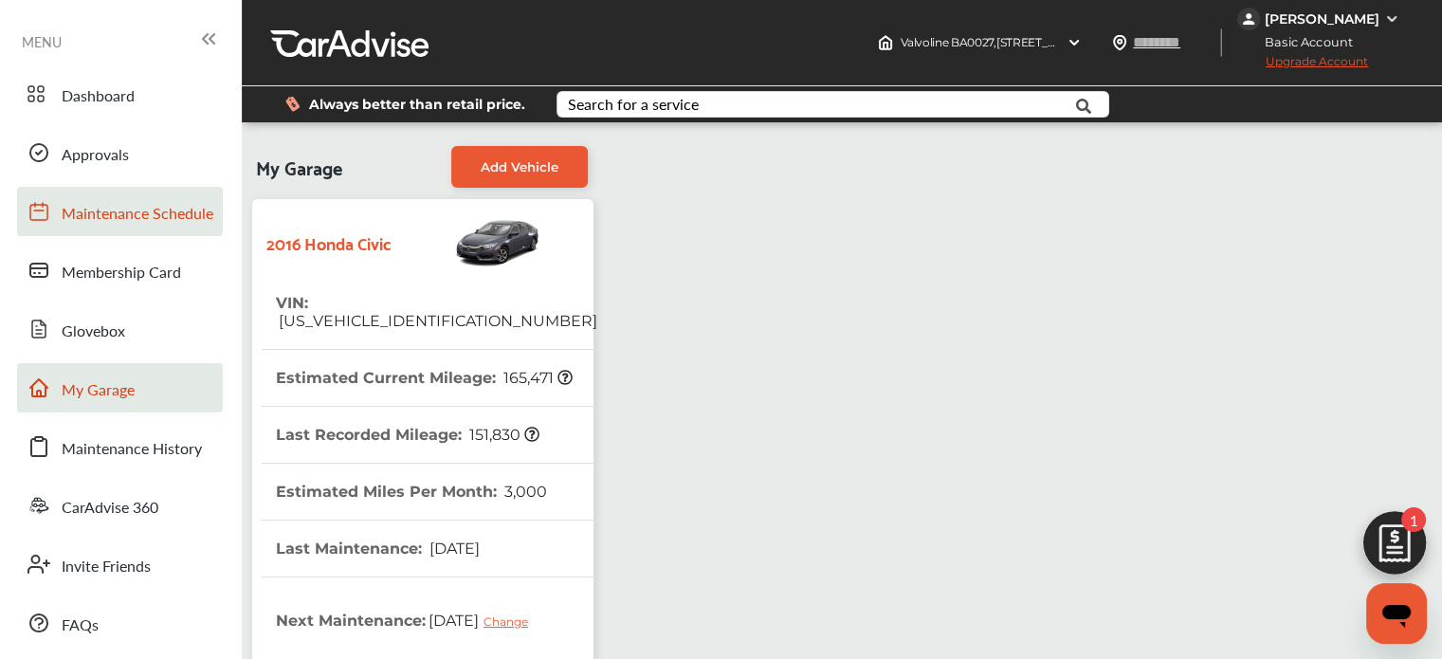
click at [102, 228] on link "Maintenance Schedule" at bounding box center [120, 211] width 206 height 49
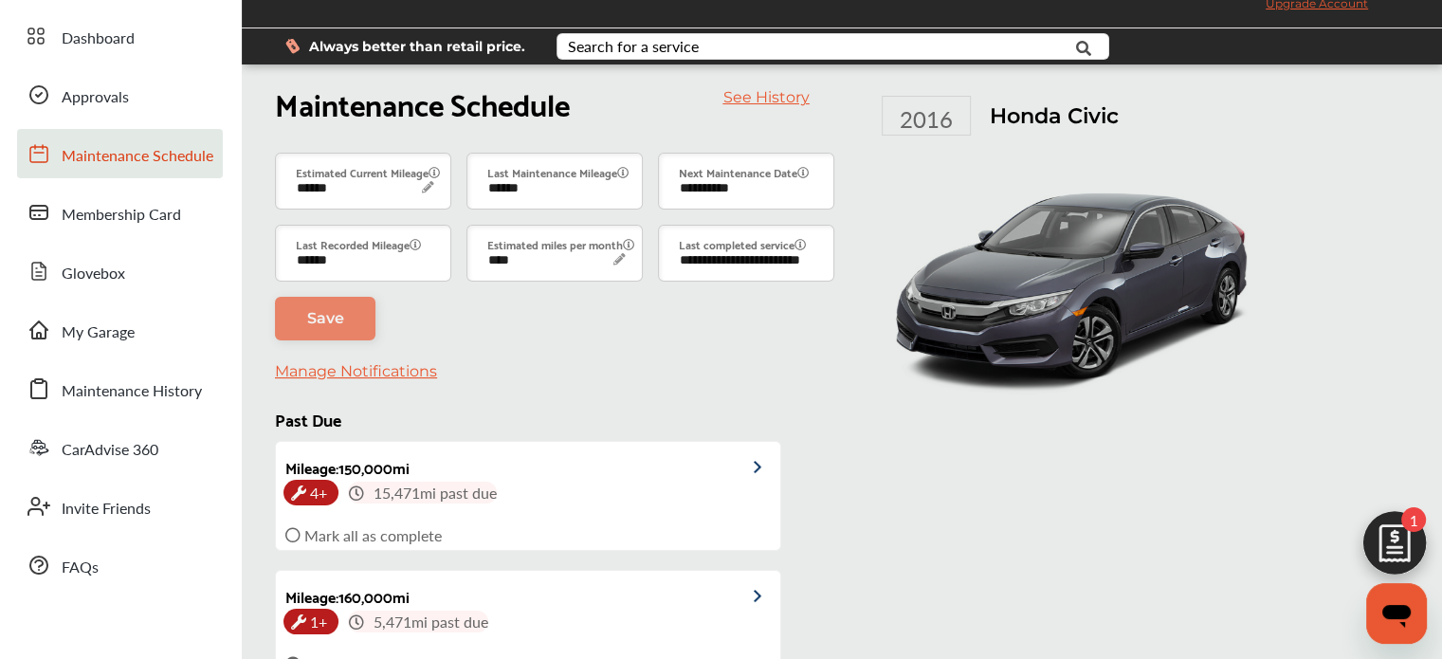
scroll to position [57, 0]
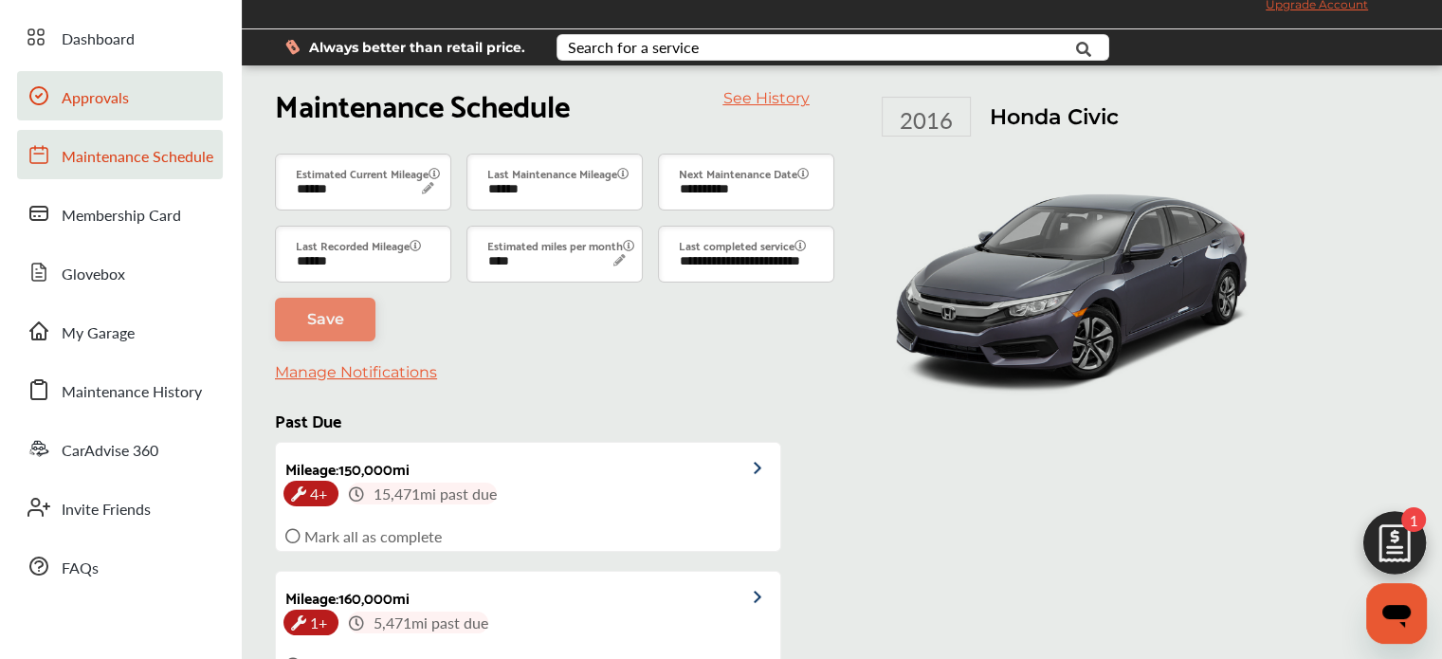
click at [99, 103] on span "Approvals" at bounding box center [95, 98] width 67 height 25
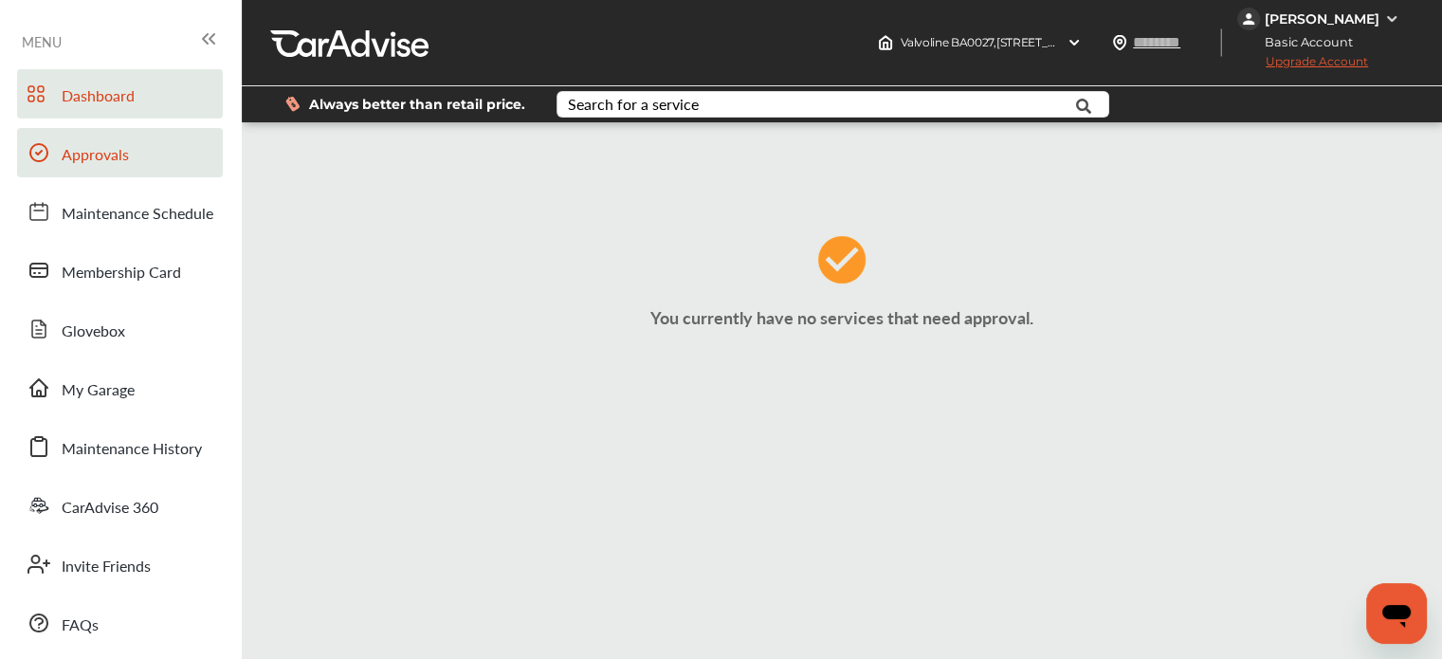
click at [93, 95] on span "Dashboard" at bounding box center [98, 96] width 73 height 25
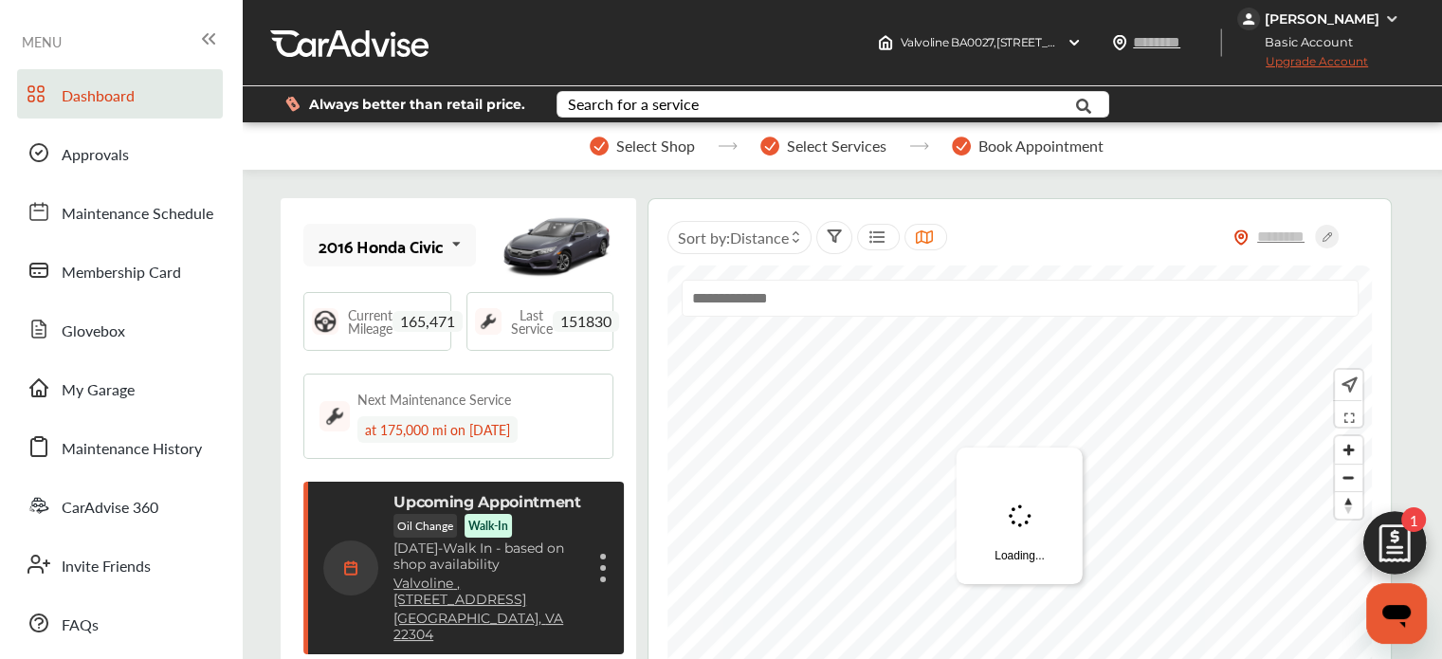
scroll to position [280, 0]
